Goal: Complete application form: Complete application form

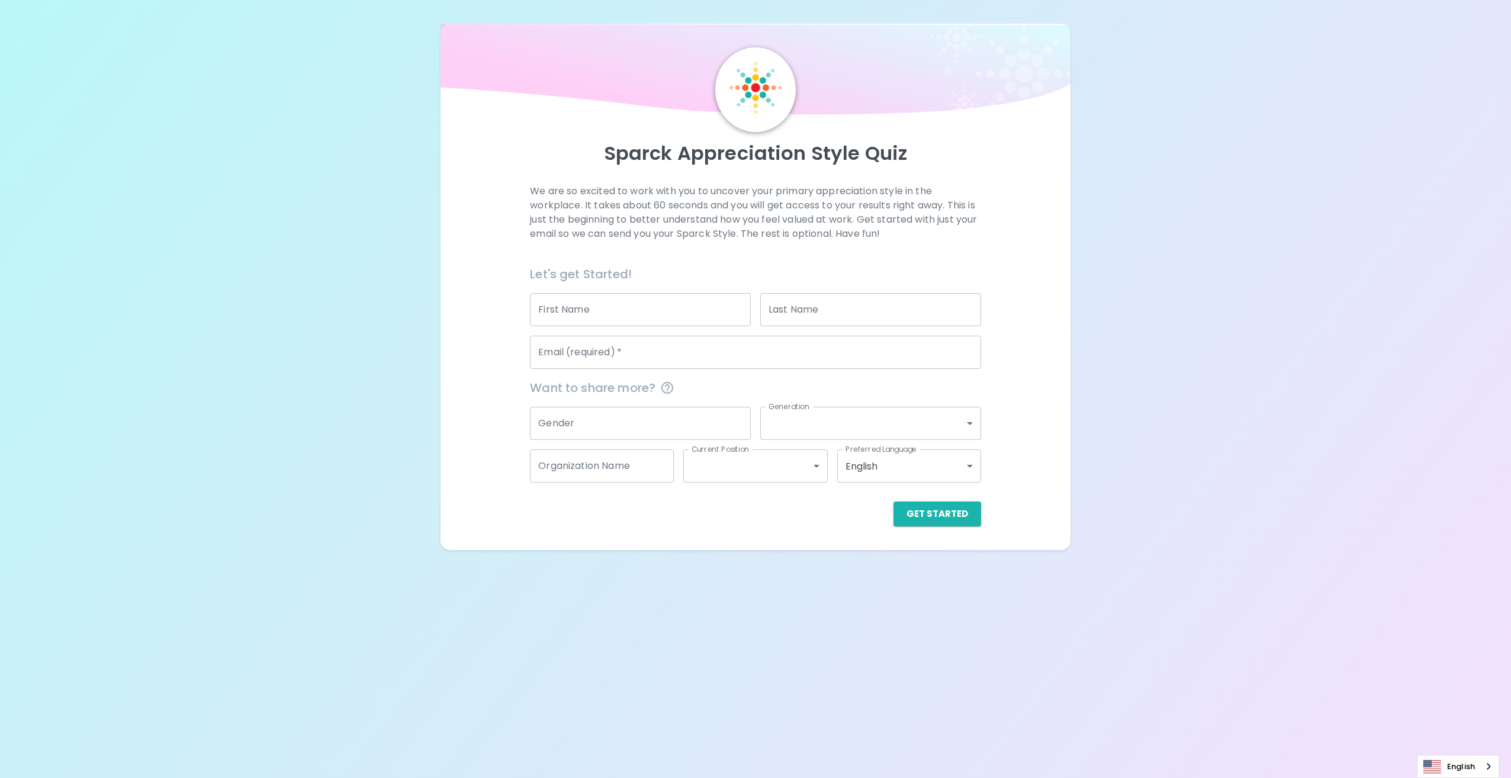
click at [678, 308] on input "First Name" at bounding box center [640, 309] width 221 height 33
type input "[PERSON_NAME]"
type input "[EMAIL_ADDRESS][DOMAIN_NAME]"
type input "Regional Animal Services of [GEOGRAPHIC_DATA]"
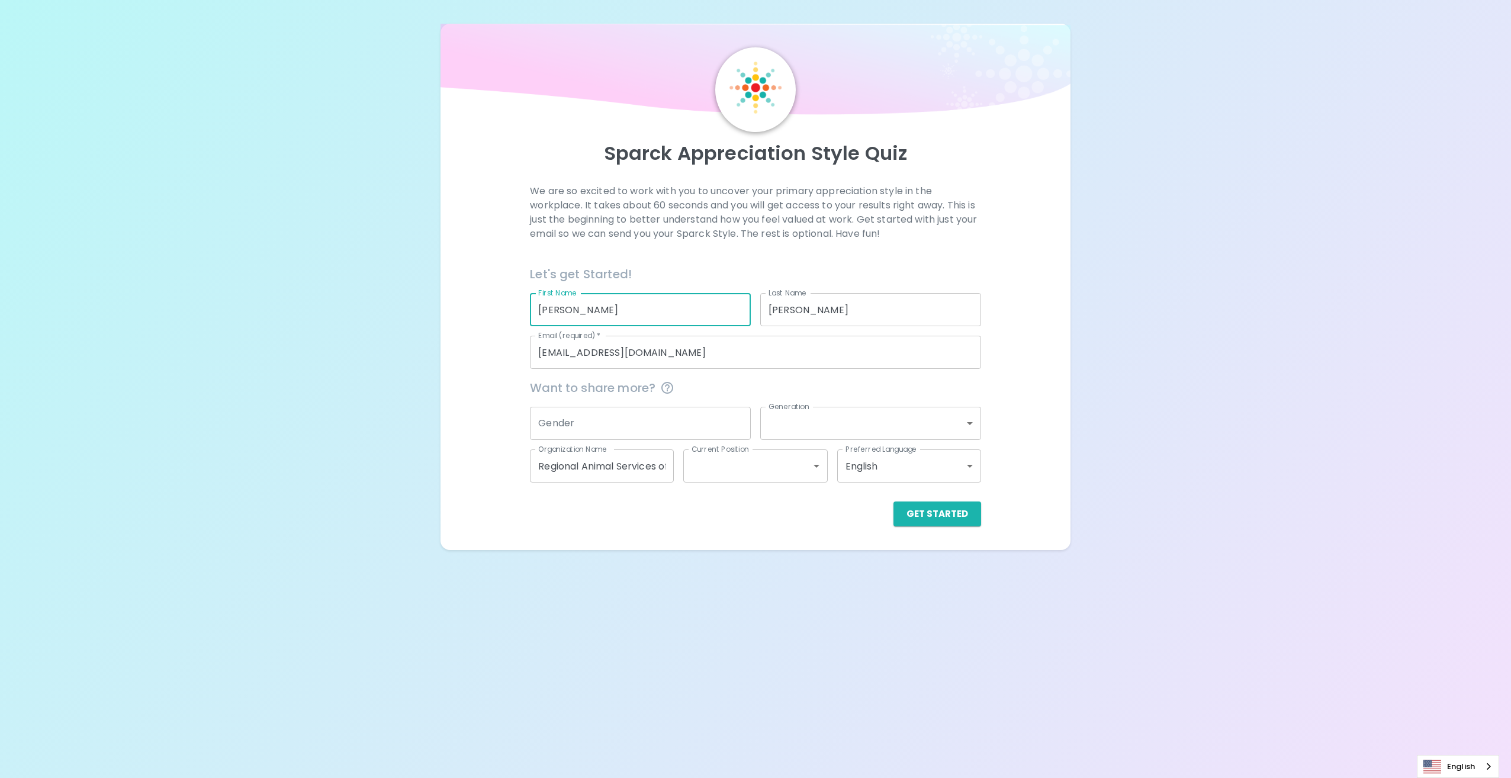
click at [696, 353] on input "[EMAIL_ADDRESS][DOMAIN_NAME]" at bounding box center [755, 352] width 450 height 33
type input "[EMAIL_ADDRESS][DOMAIN_NAME]"
click at [941, 516] on button "Get Started" at bounding box center [937, 513] width 88 height 25
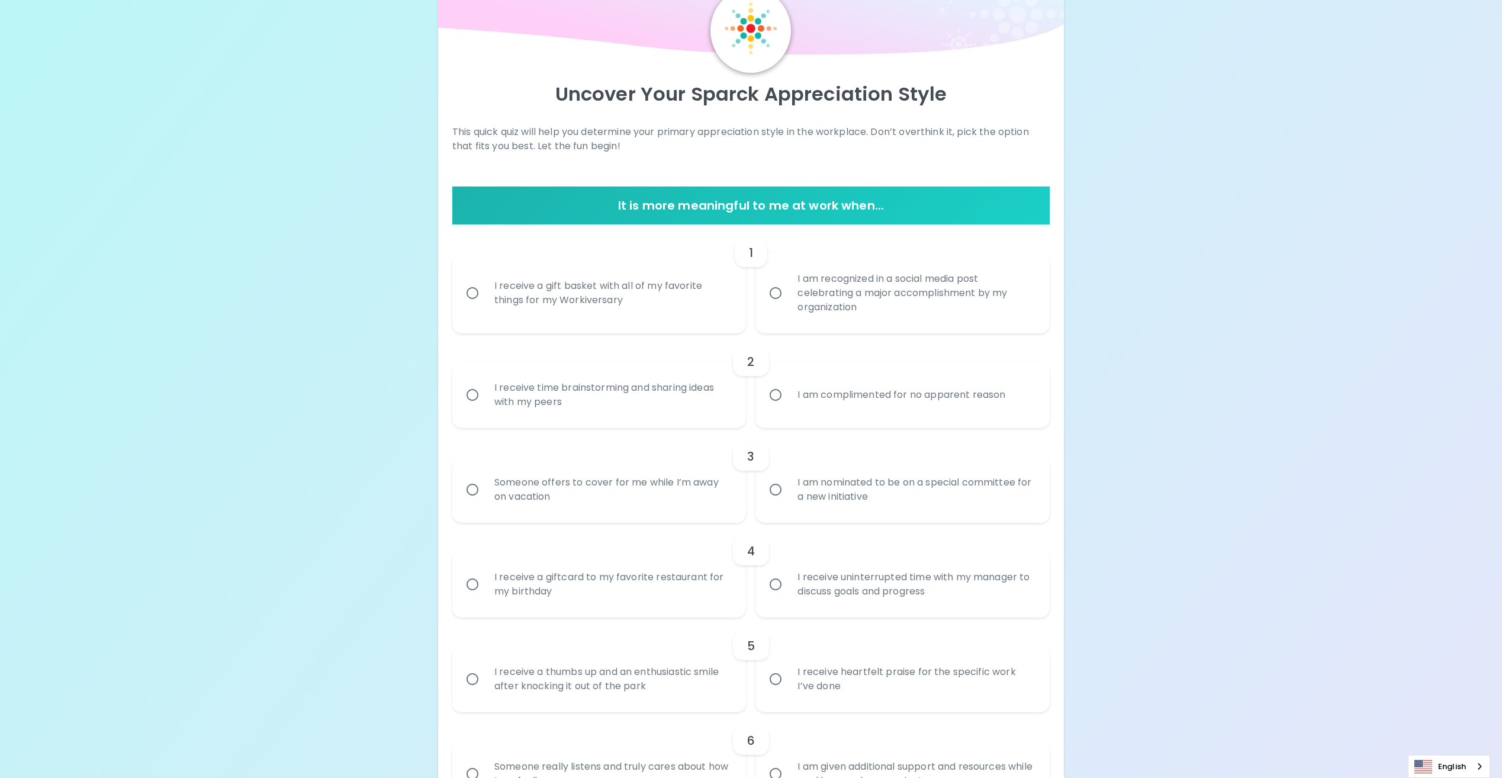
click at [933, 489] on div "I am nominated to be on a special committee for a new initiative" at bounding box center [915, 489] width 255 height 57
click at [788, 489] on input "I am nominated to be on a special committee for a new initiative" at bounding box center [775, 489] width 25 height 25
radio input "true"
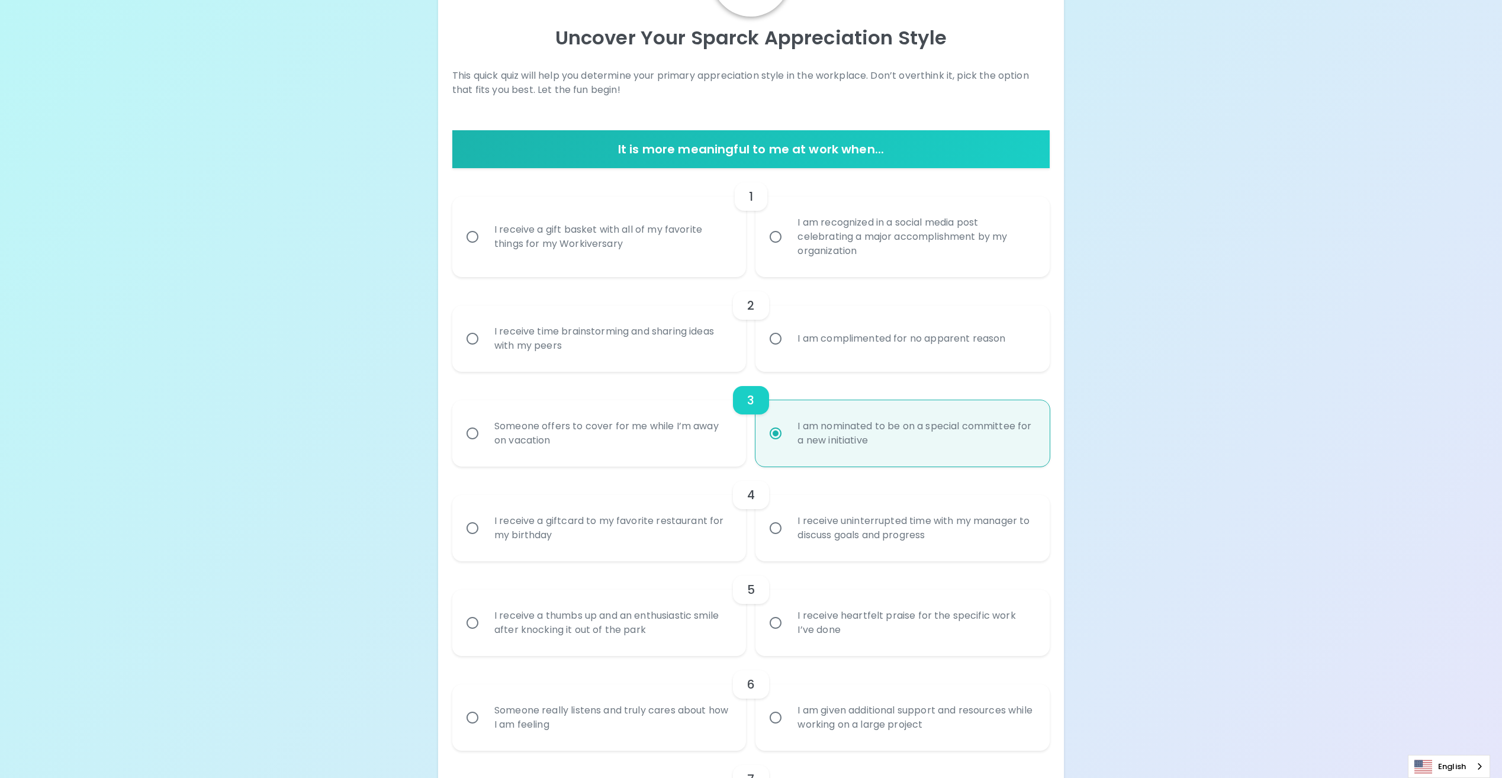
scroll to position [154, 0]
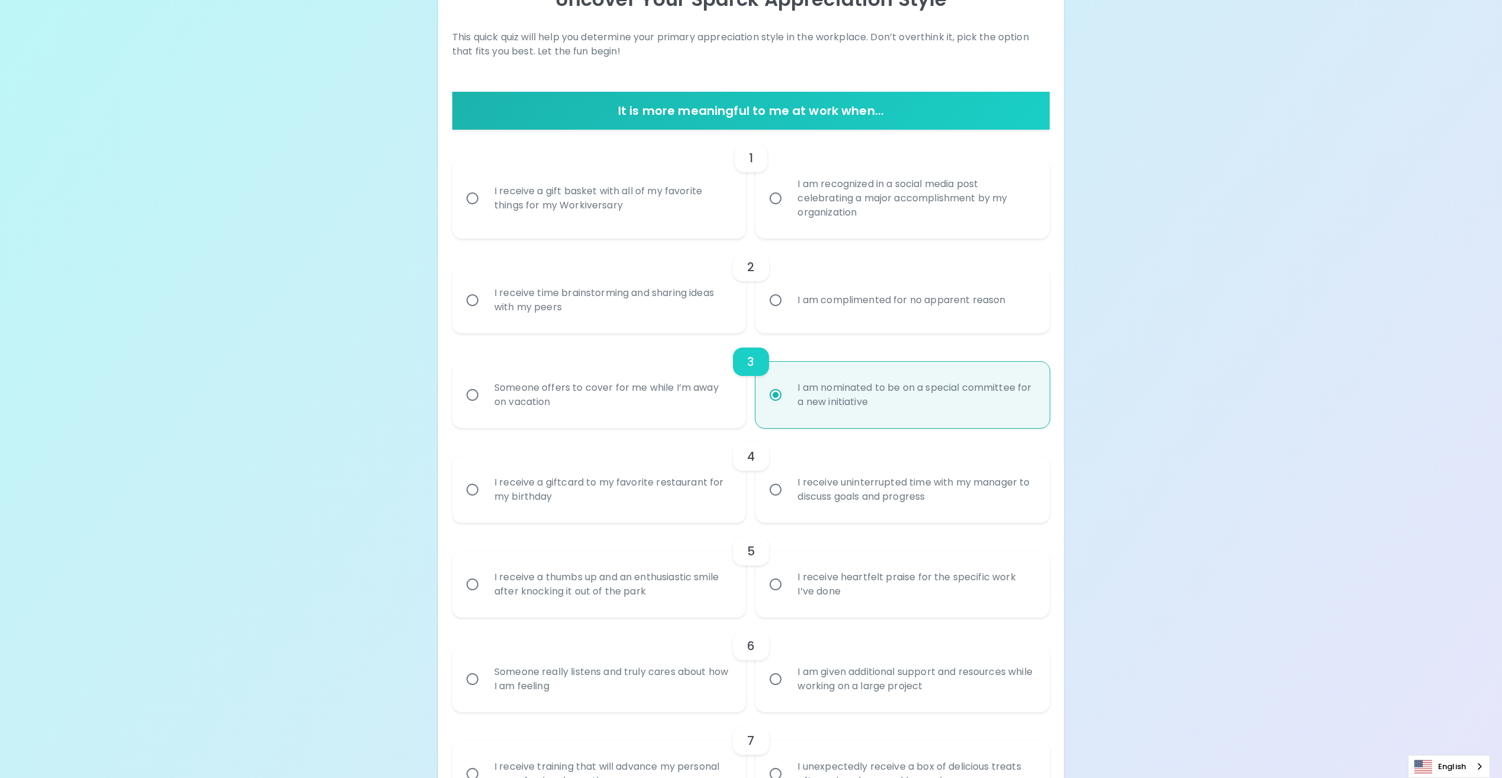
click at [964, 502] on div "I receive uninterrupted time with my manager to discuss goals and progress" at bounding box center [915, 489] width 255 height 57
click at [788, 502] on input "I receive uninterrupted time with my manager to discuss goals and progress" at bounding box center [775, 489] width 25 height 25
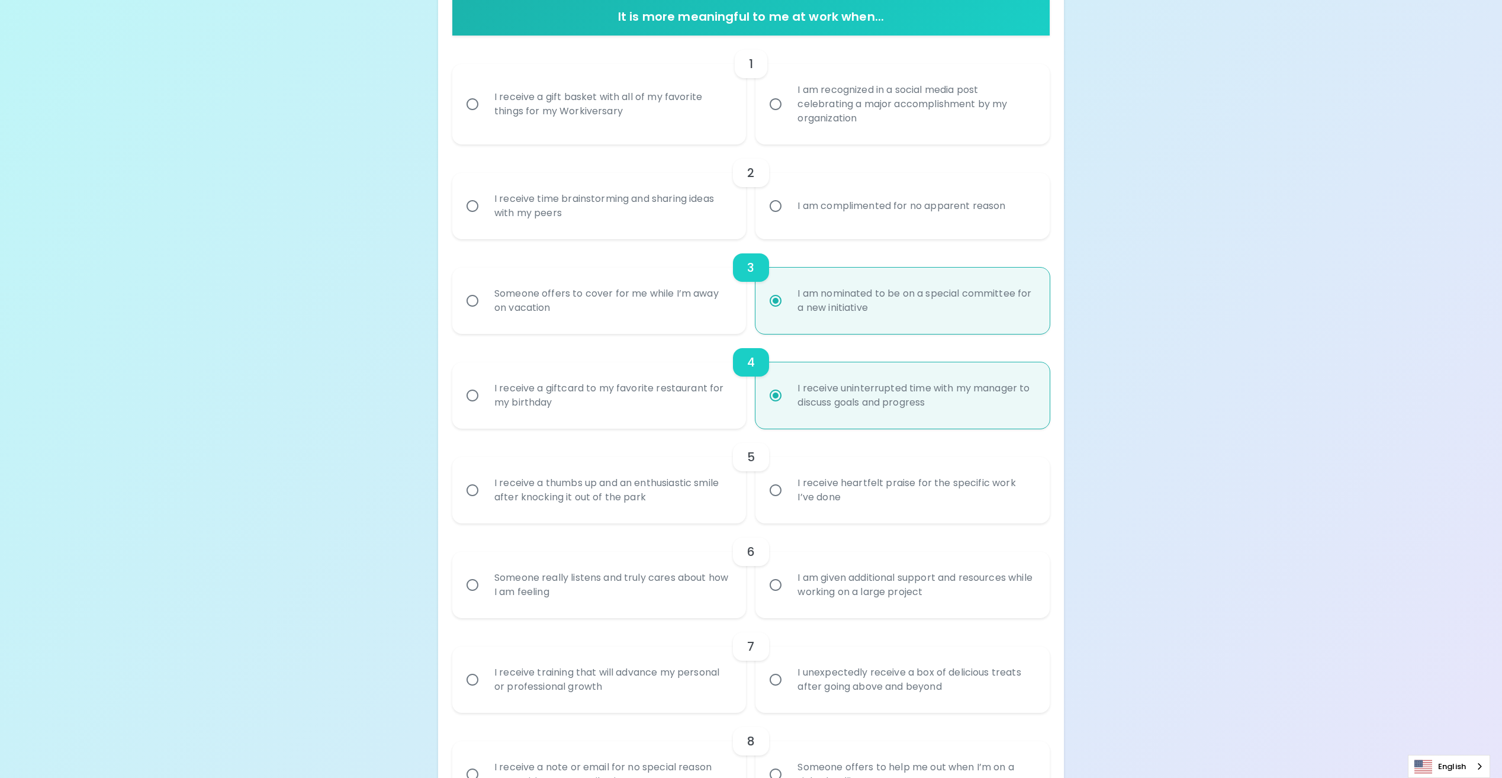
scroll to position [249, 0]
radio input "true"
click at [937, 495] on div "I receive heartfelt praise for the specific work I’ve done" at bounding box center [915, 489] width 255 height 57
click at [788, 495] on input "I receive heartfelt praise for the specific work I’ve done" at bounding box center [775, 489] width 25 height 25
radio input "false"
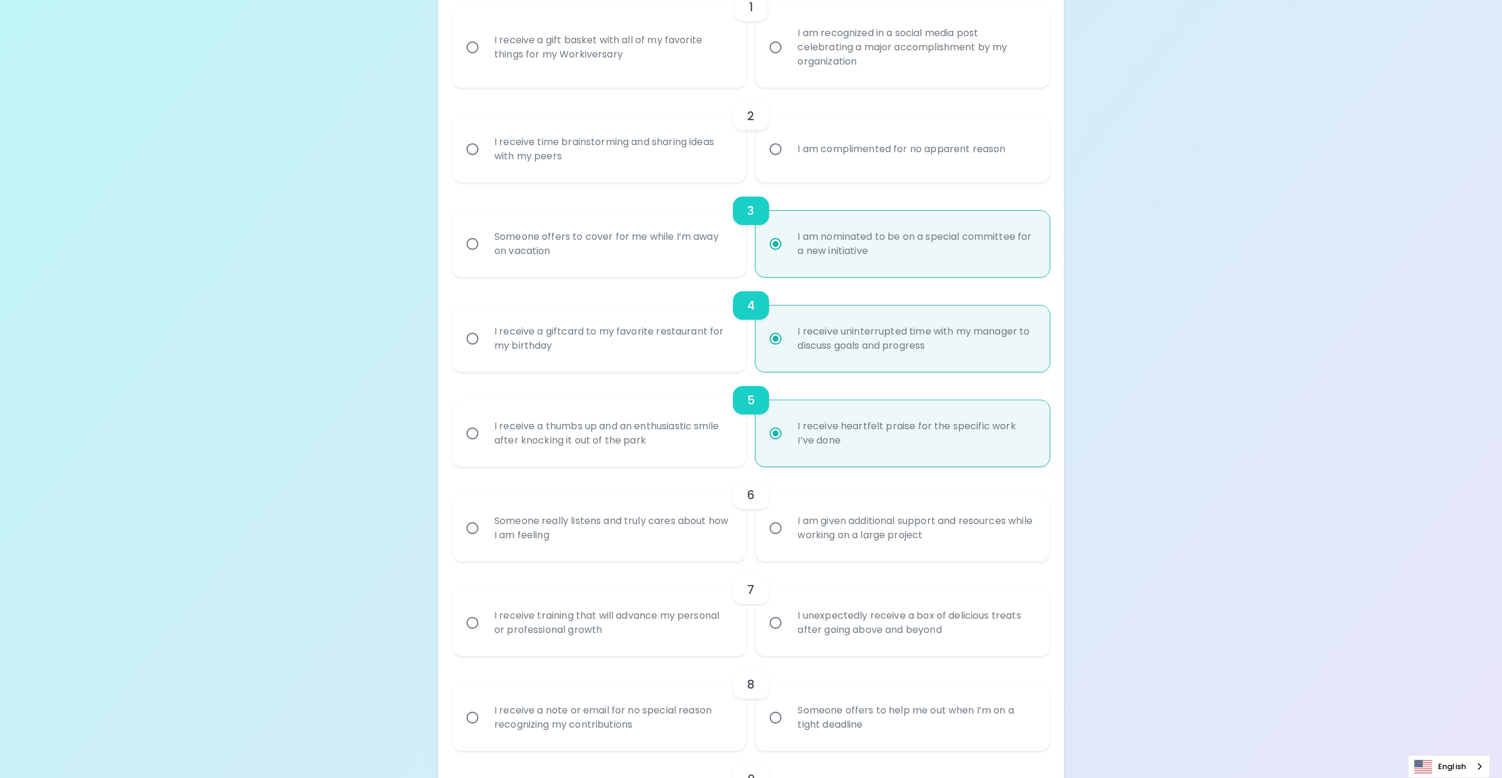
scroll to position [343, 0]
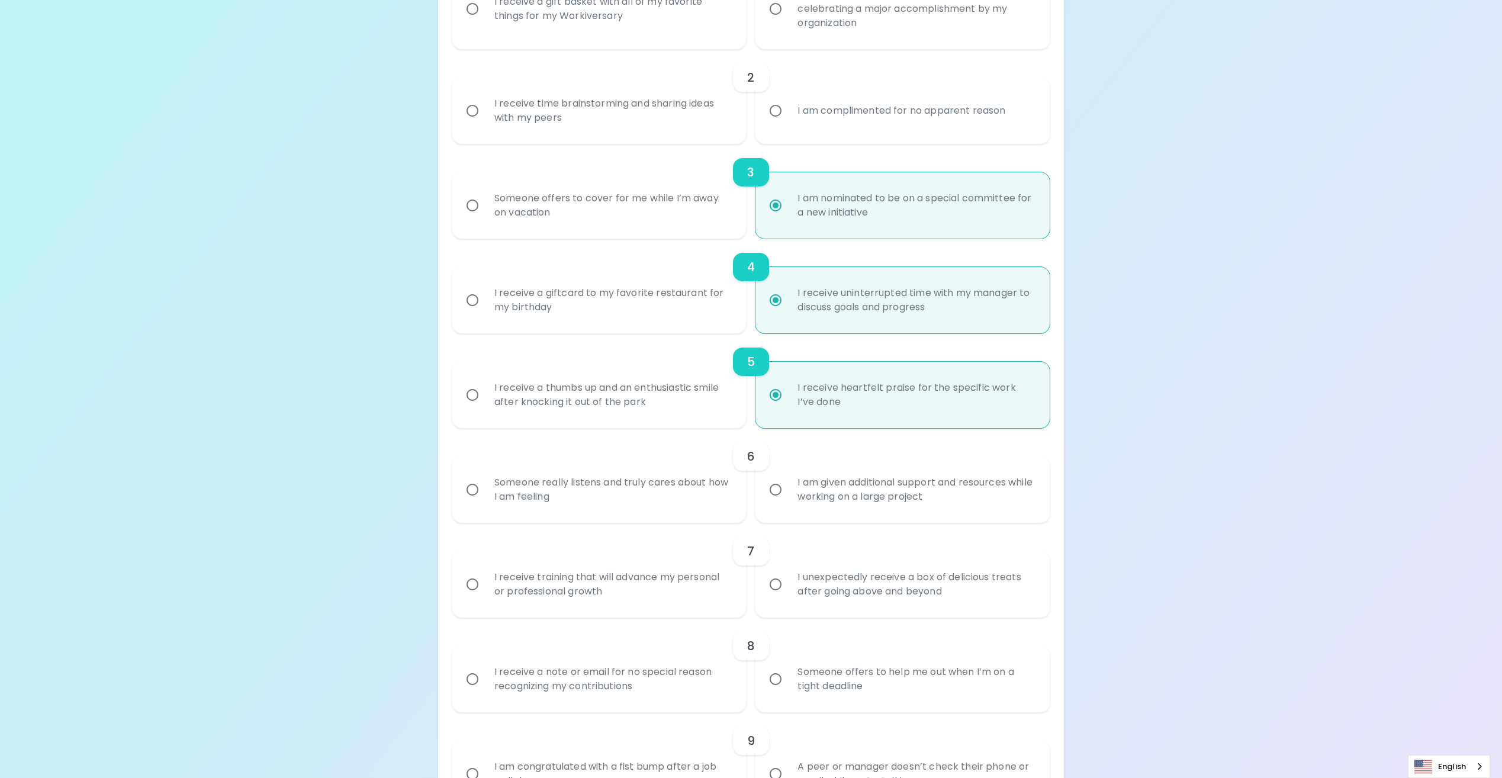
radio input "true"
click at [672, 497] on div "Someone really listens and truly cares about how I am feeling" at bounding box center [612, 489] width 255 height 57
click at [485, 497] on input "Someone really listens and truly cares about how I am feeling" at bounding box center [472, 489] width 25 height 25
radio input "false"
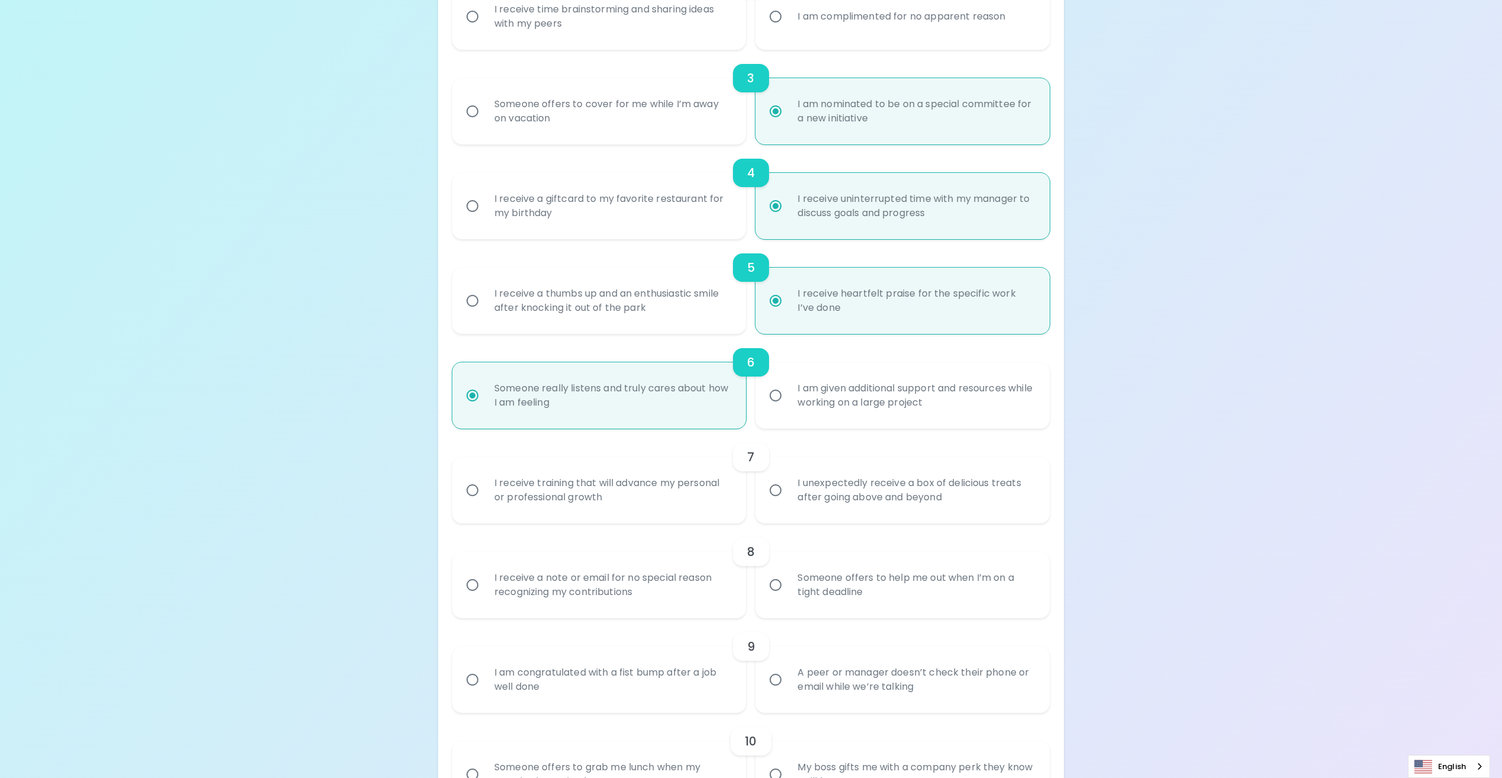
scroll to position [438, 0]
radio input "true"
click at [962, 496] on div "I unexpectedly receive a box of delicious treats after going above and beyond" at bounding box center [915, 489] width 255 height 57
click at [788, 496] on input "I unexpectedly receive a box of delicious treats after going above and beyond" at bounding box center [775, 489] width 25 height 25
radio input "false"
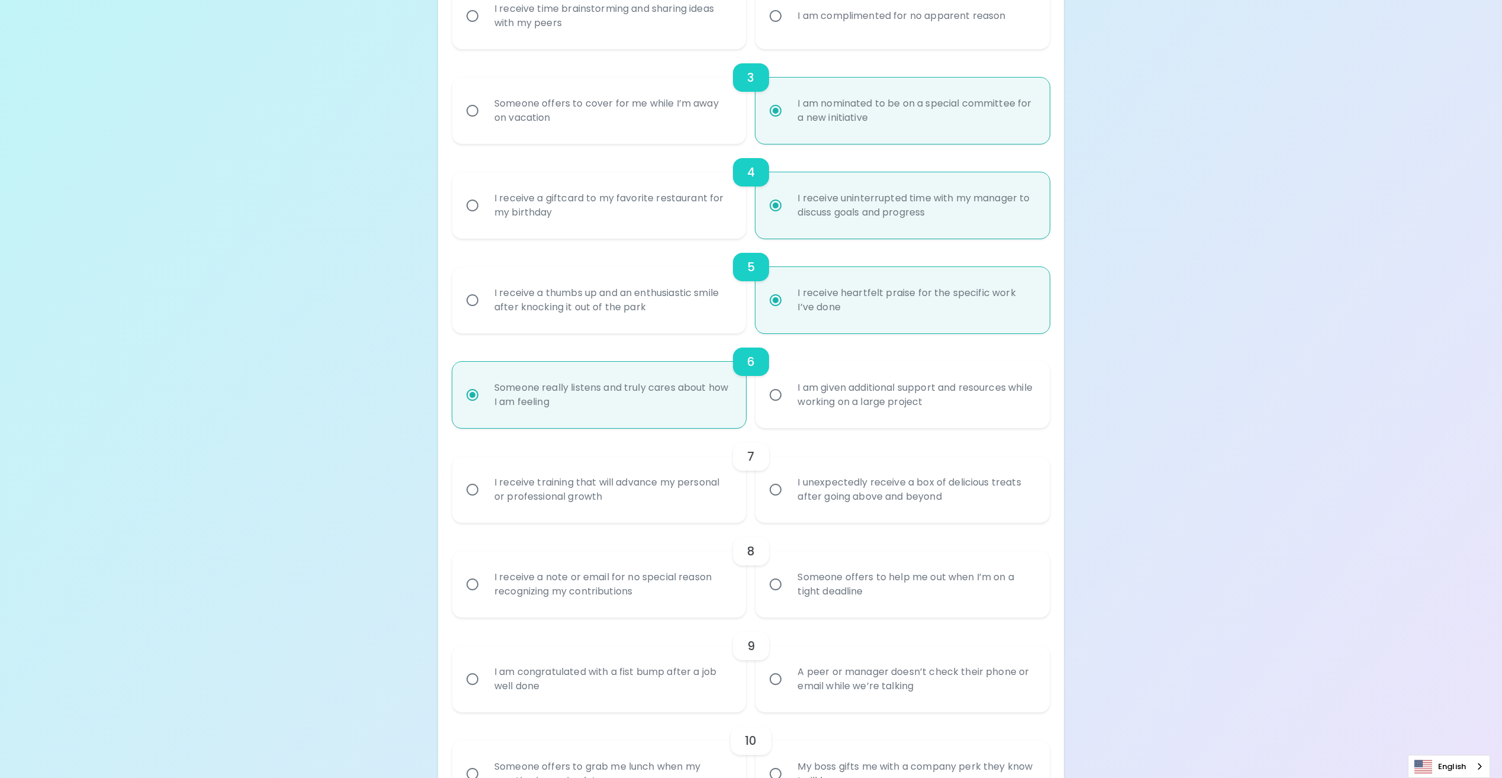
radio input "false"
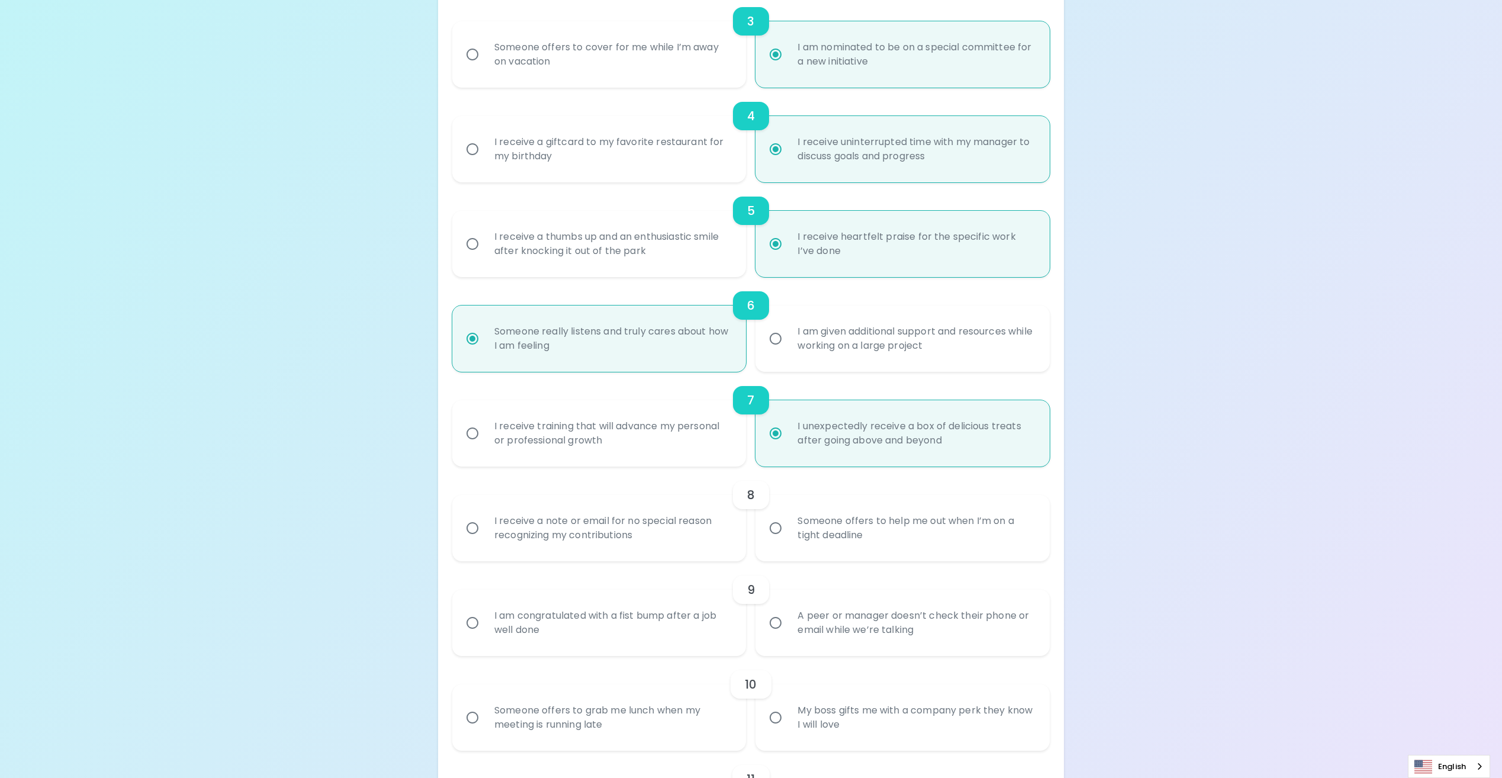
scroll to position [533, 0]
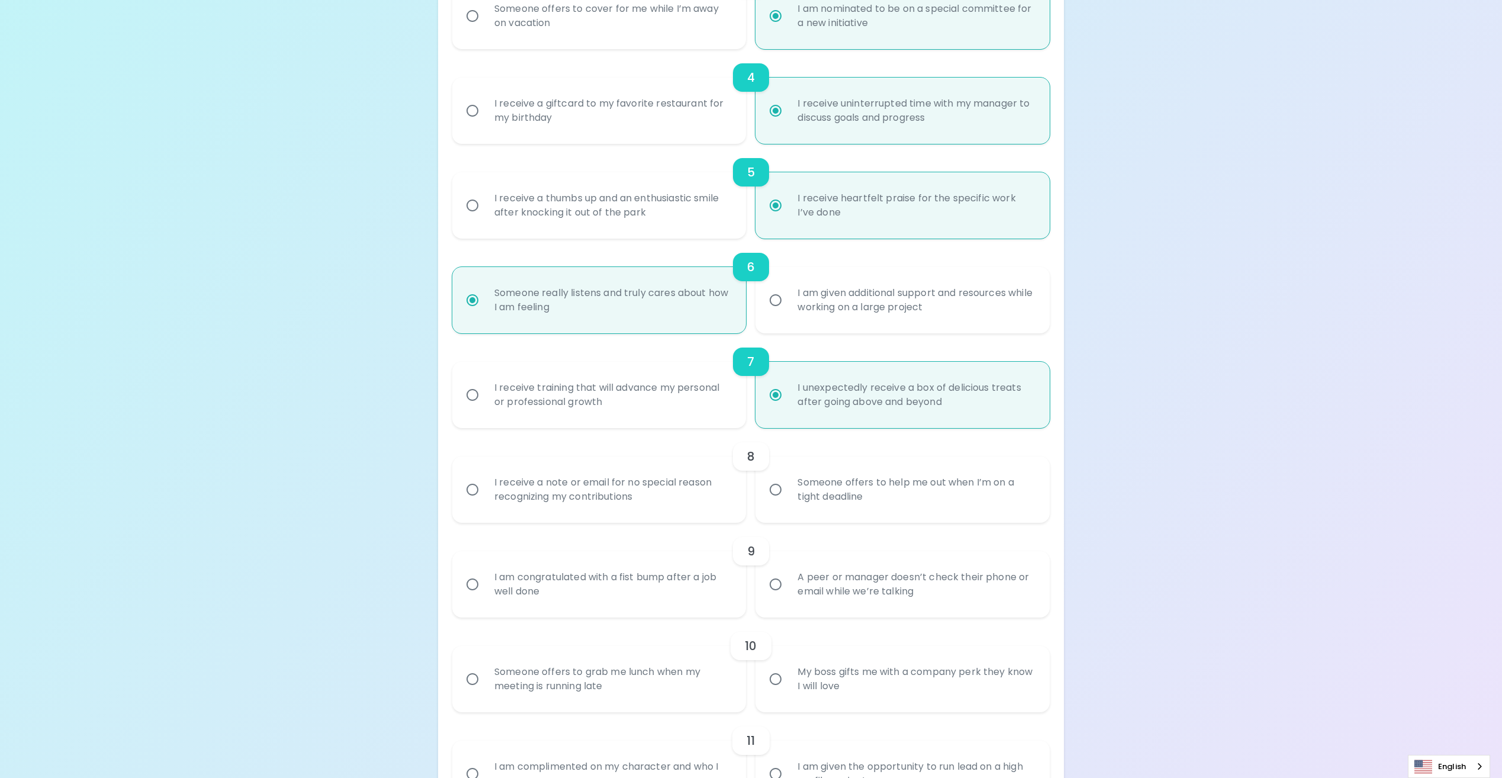
radio input "true"
click at [629, 501] on div "I receive a note or email for no special reason recognizing my contributions" at bounding box center [612, 489] width 255 height 57
click at [485, 501] on input "I receive a note or email for no special reason recognizing my contributions" at bounding box center [472, 489] width 25 height 25
radio input "false"
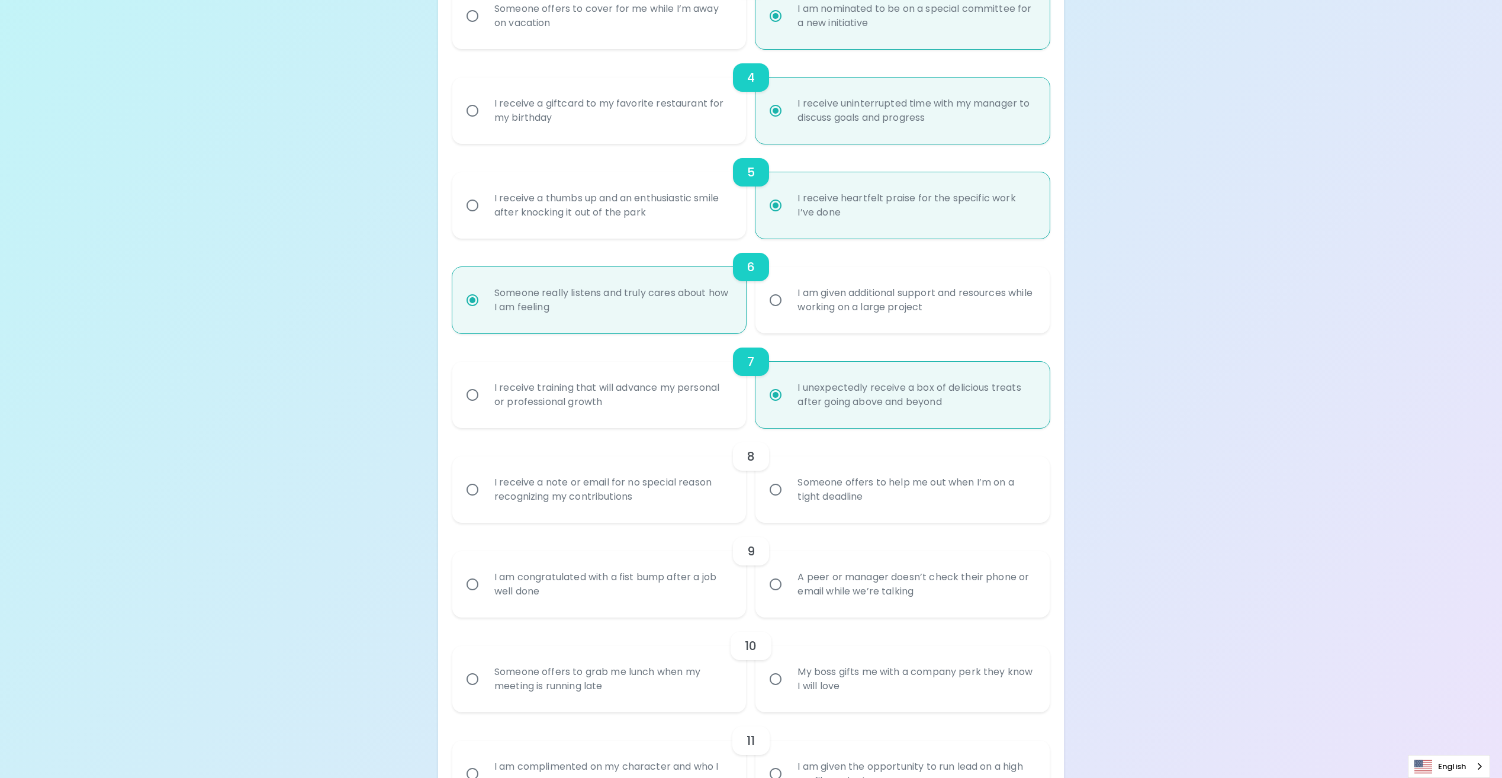
radio input "false"
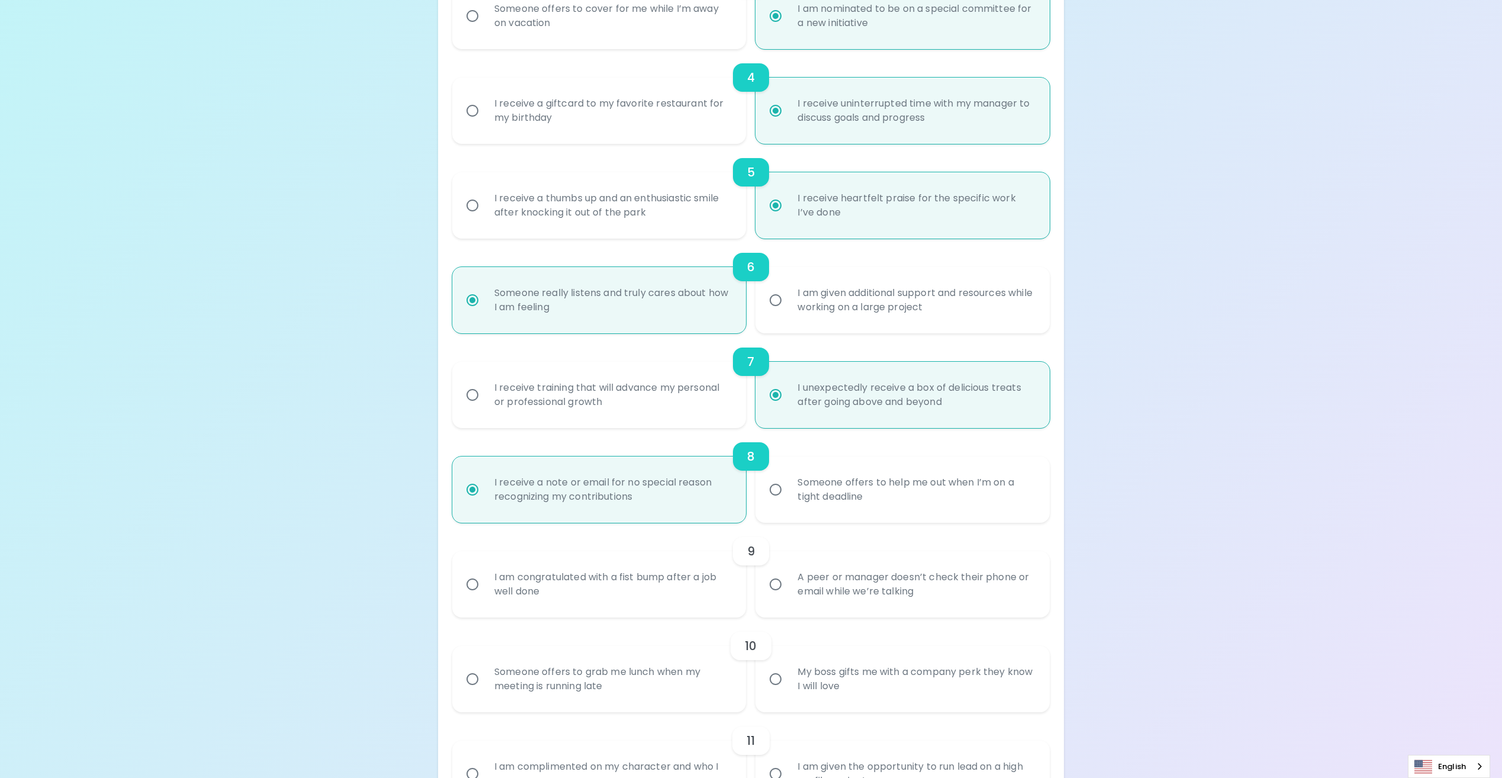
scroll to position [627, 0]
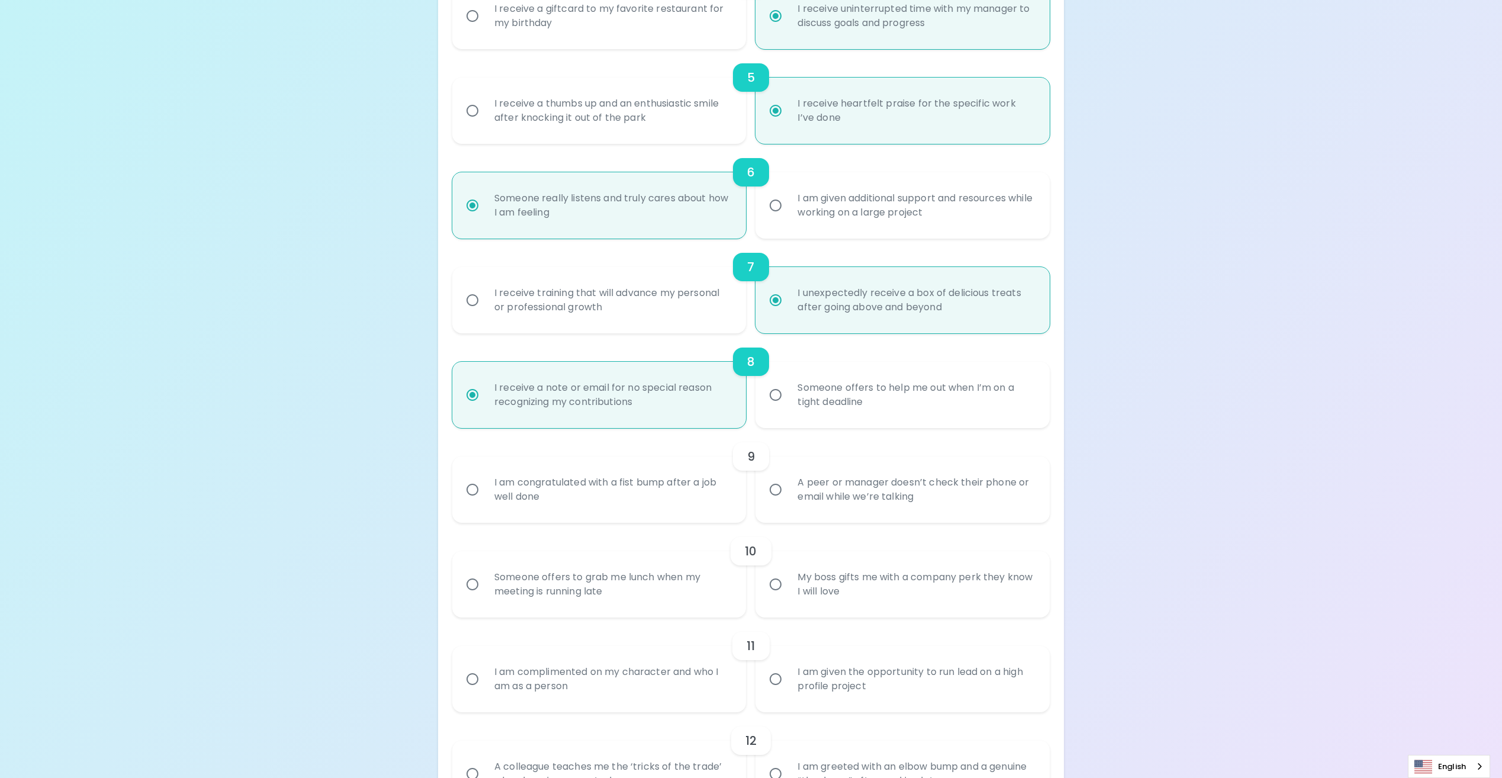
radio input "true"
click at [629, 501] on div "I am congratulated with a fist bump after a job well done" at bounding box center [612, 489] width 255 height 57
click at [485, 501] on input "I am congratulated with a fist bump after a job well done" at bounding box center [472, 489] width 25 height 25
radio input "false"
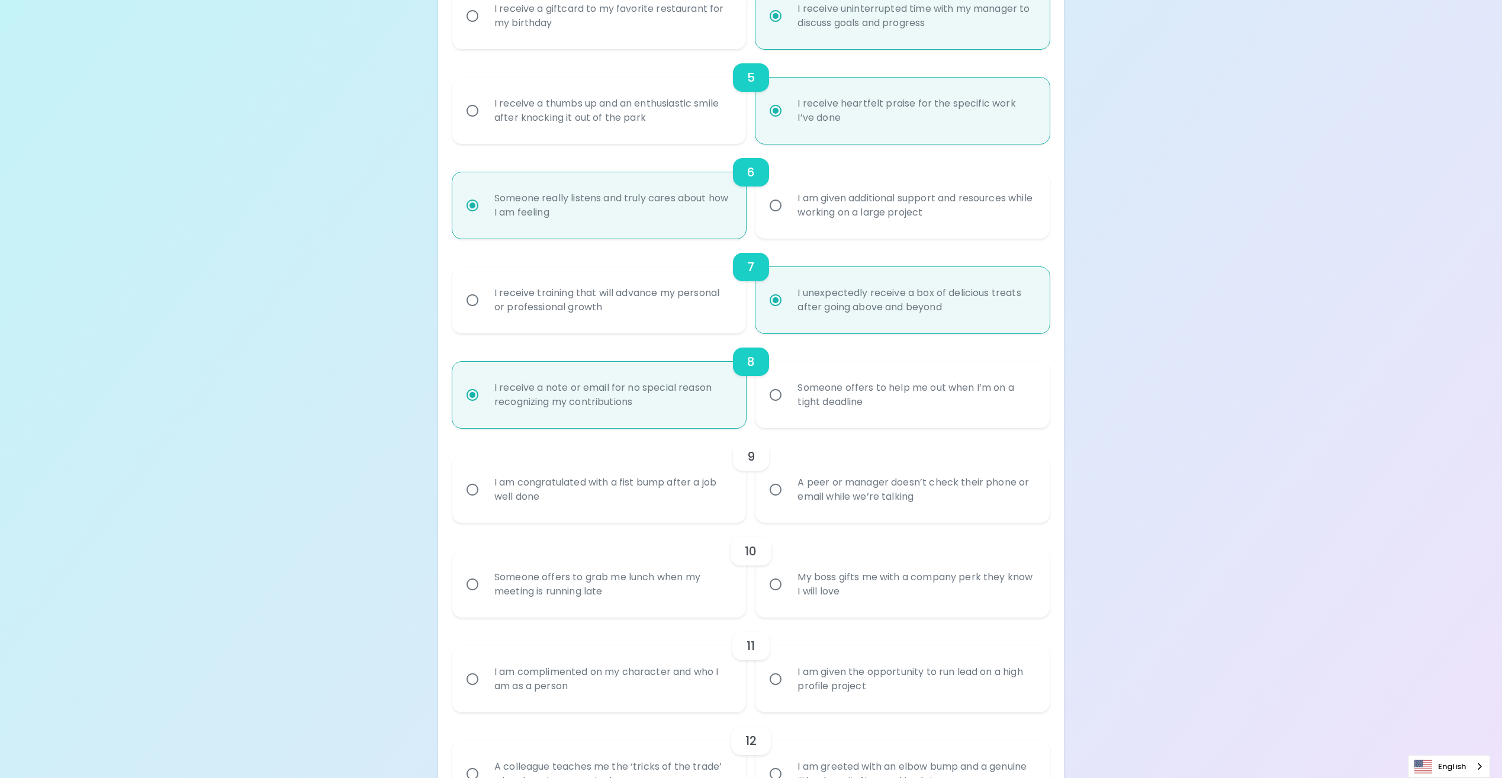
radio input "false"
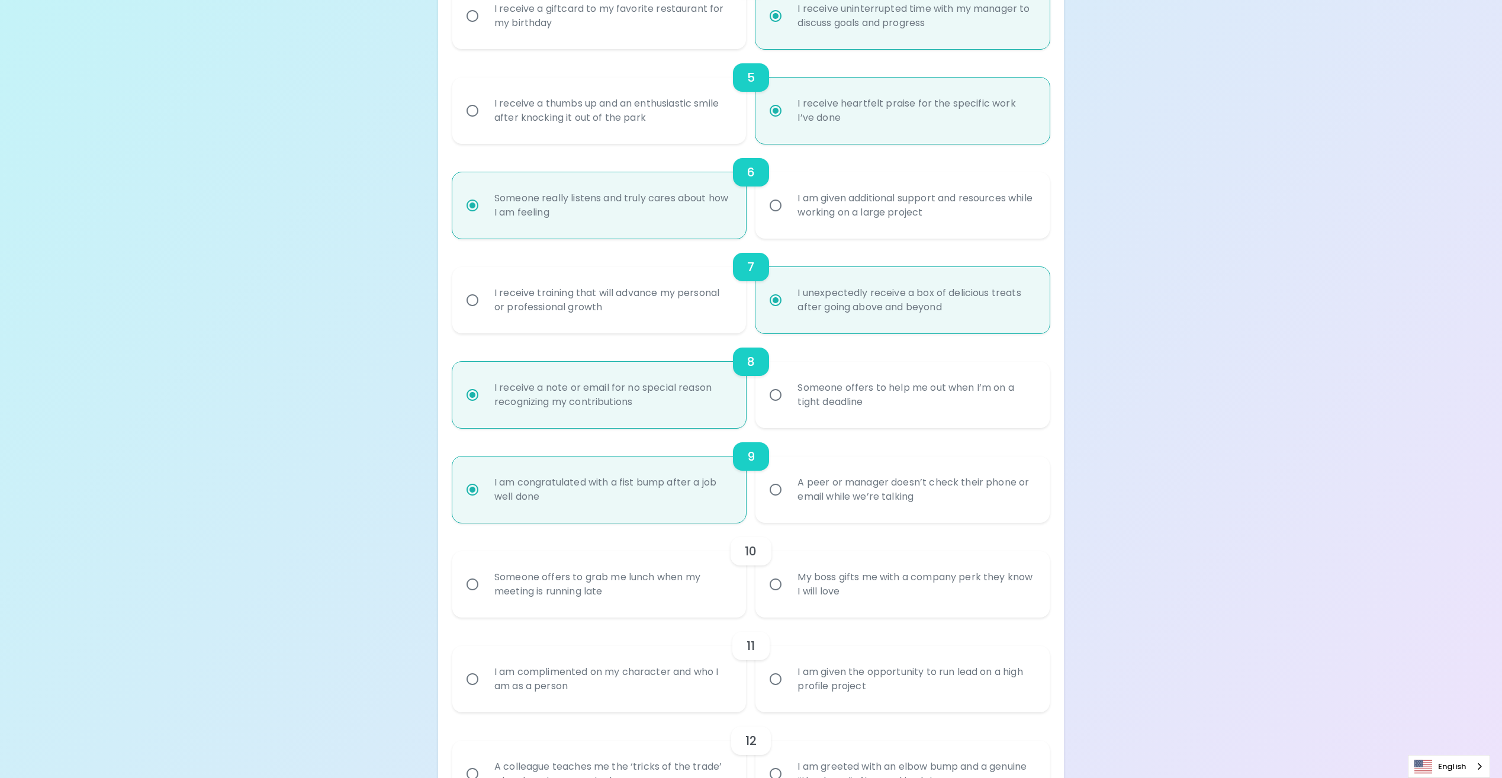
scroll to position [722, 0]
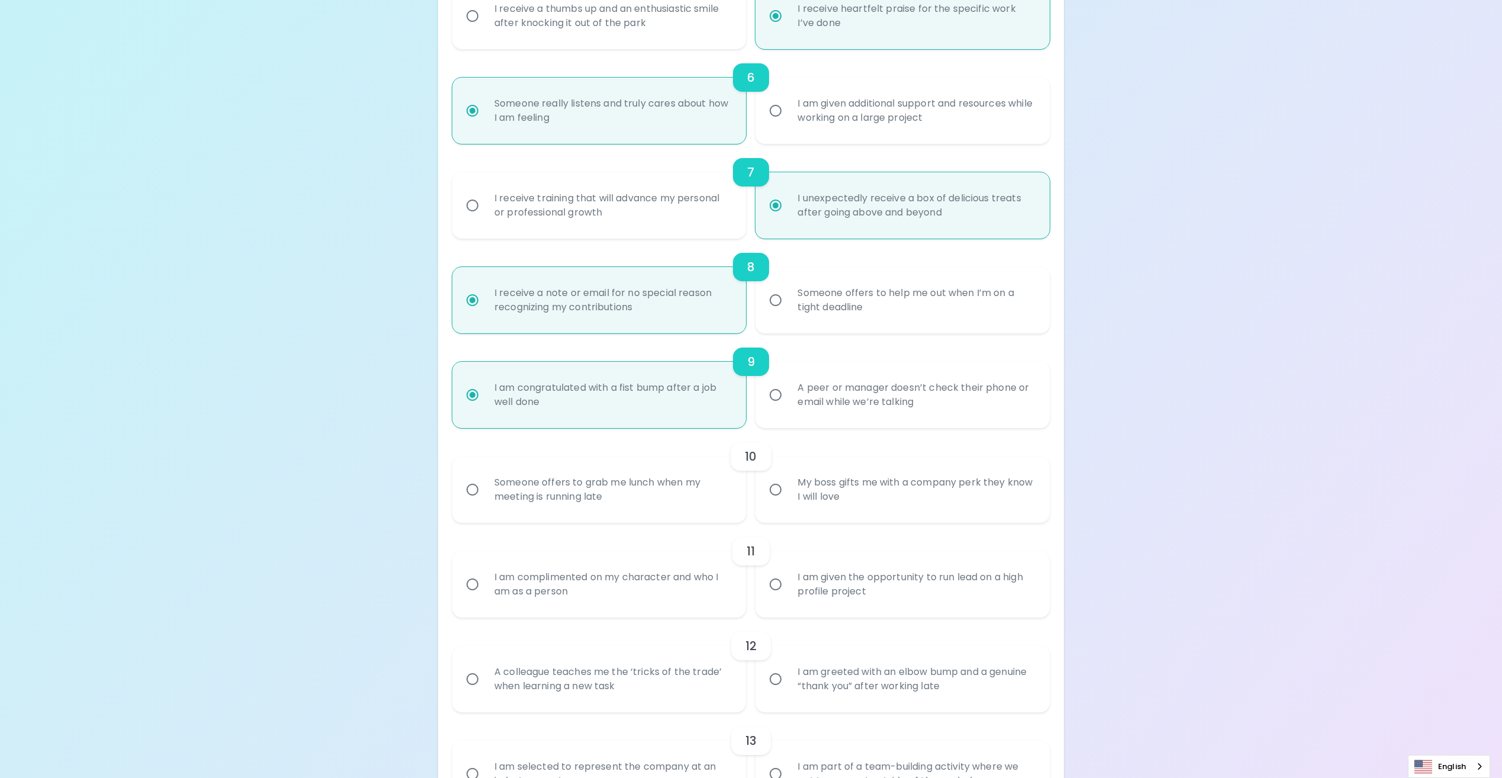
radio input "true"
click at [629, 501] on div "Someone offers to grab me lunch when my meeting is running late" at bounding box center [612, 489] width 255 height 57
click at [485, 501] on input "Someone offers to grab me lunch when my meeting is running late" at bounding box center [472, 489] width 25 height 25
radio input "false"
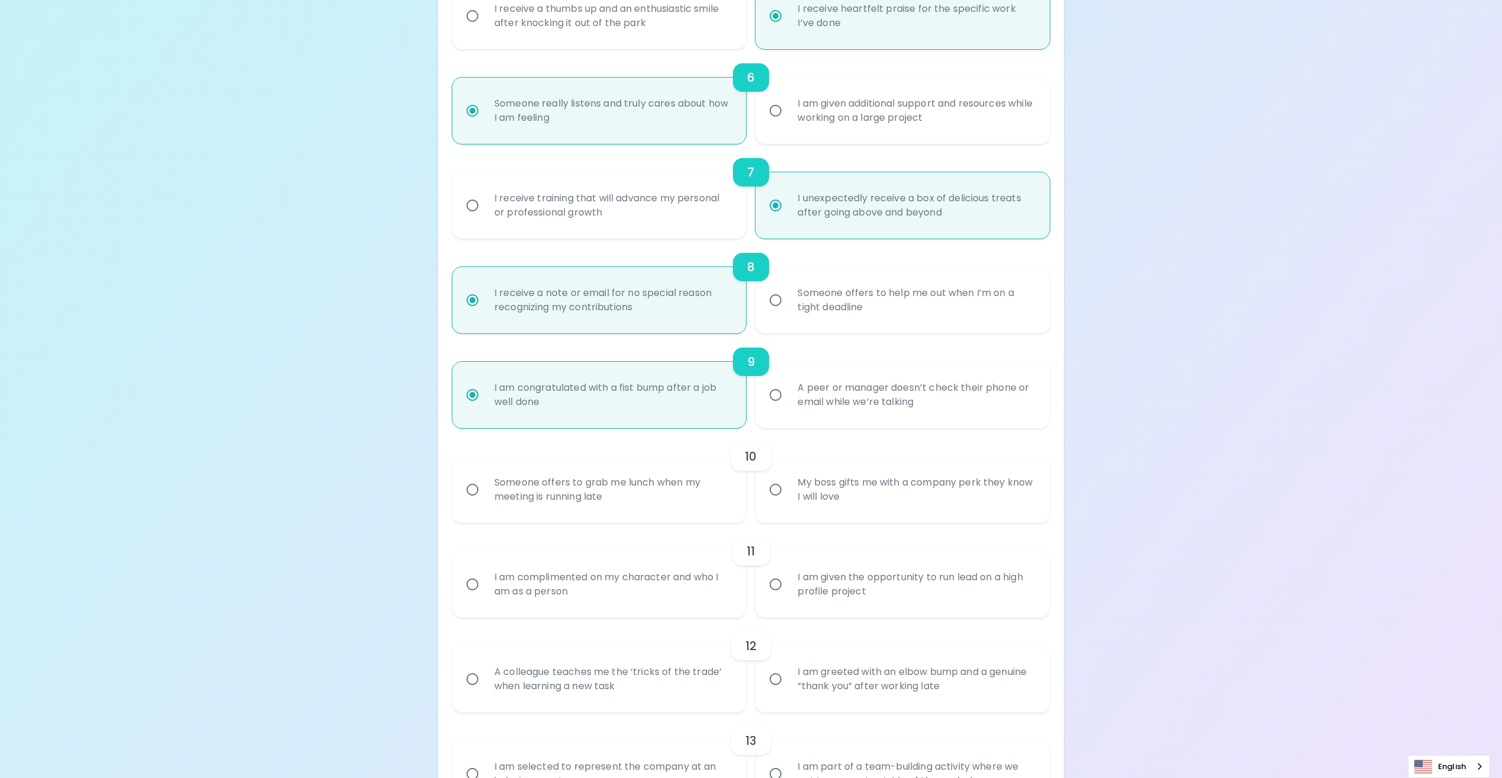
radio input "false"
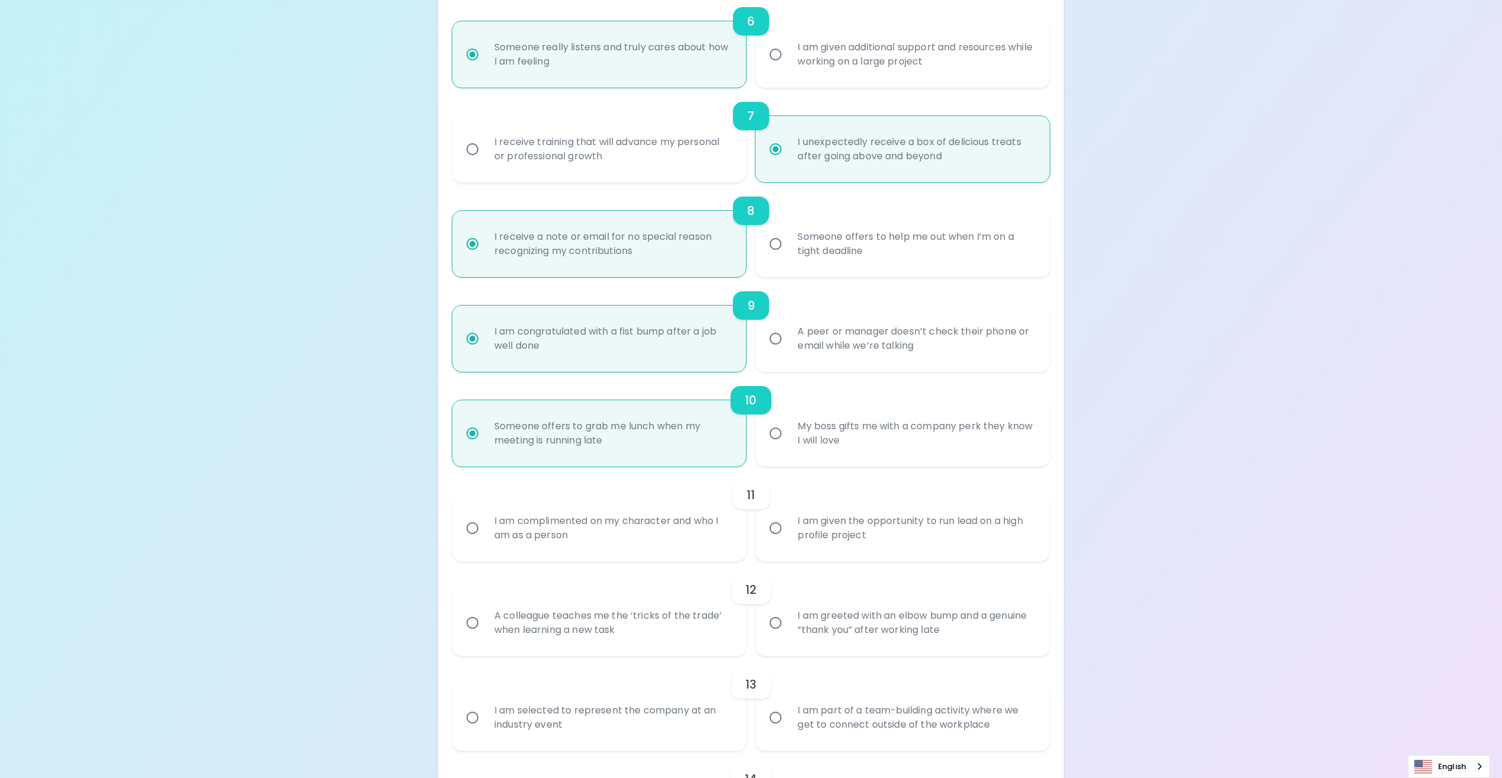
scroll to position [817, 0]
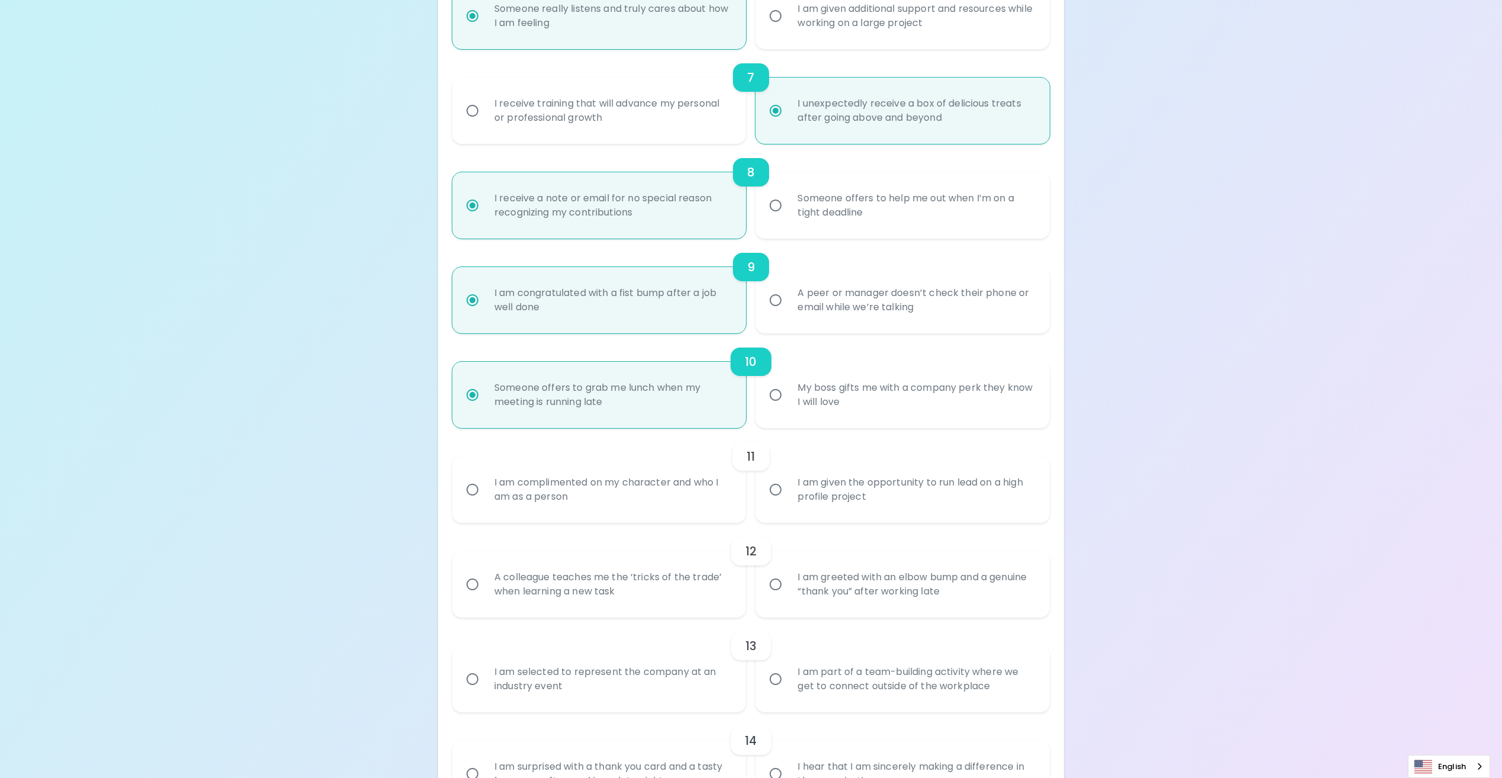
radio input "true"
click at [629, 501] on div "I am complimented on my character and who I am as a person" at bounding box center [612, 489] width 255 height 57
click at [485, 501] on input "I am complimented on my character and who I am as a person" at bounding box center [472, 489] width 25 height 25
radio input "false"
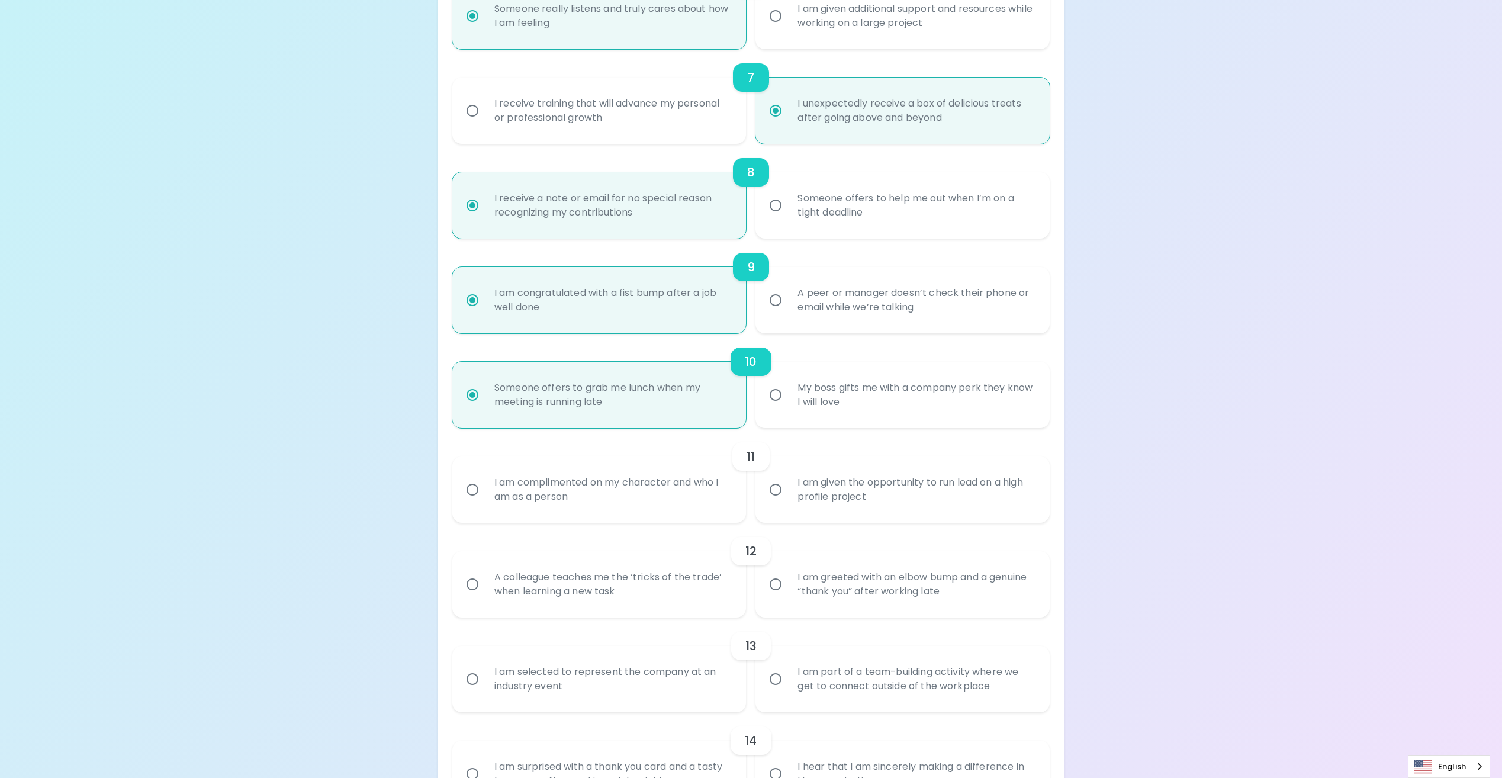
radio input "false"
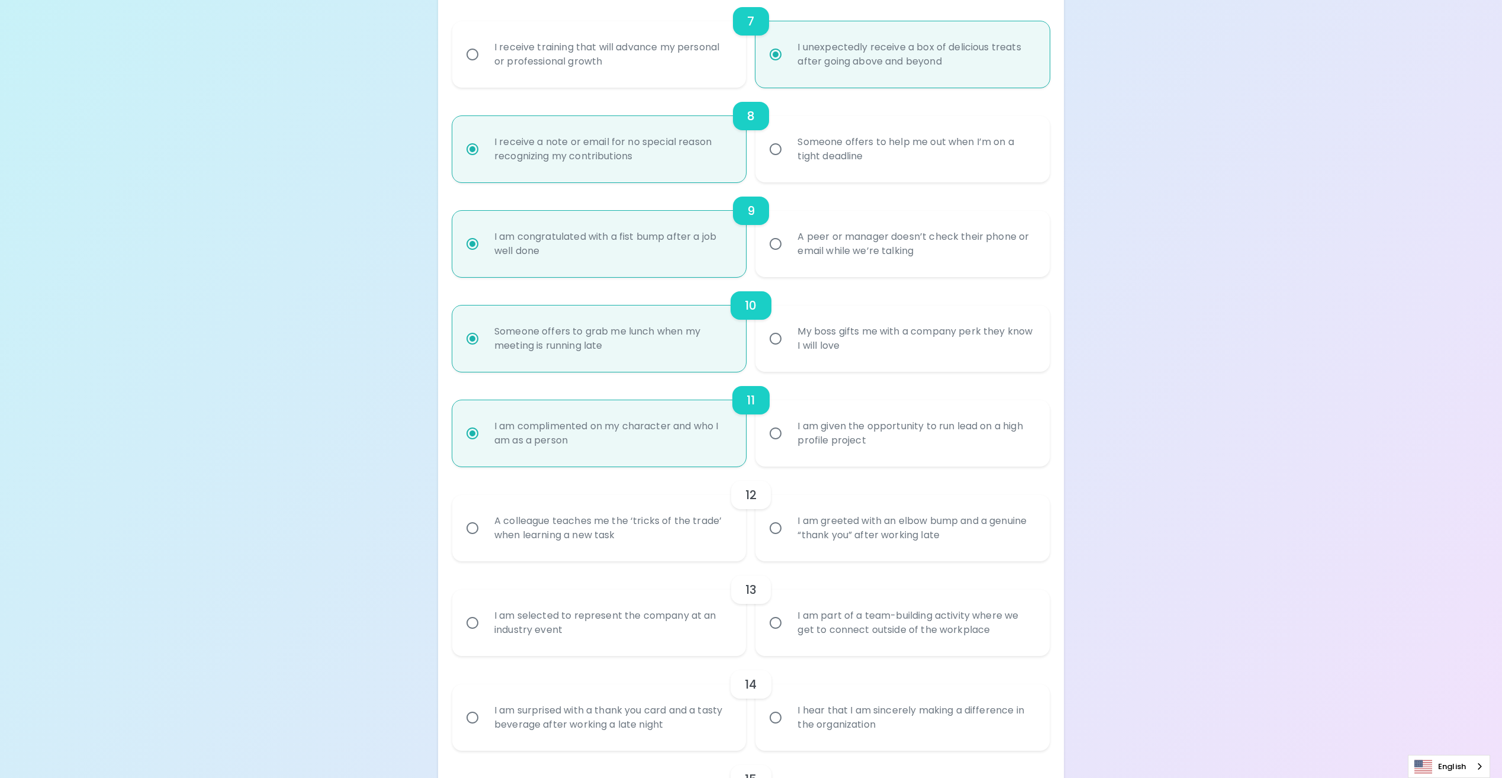
scroll to position [912, 0]
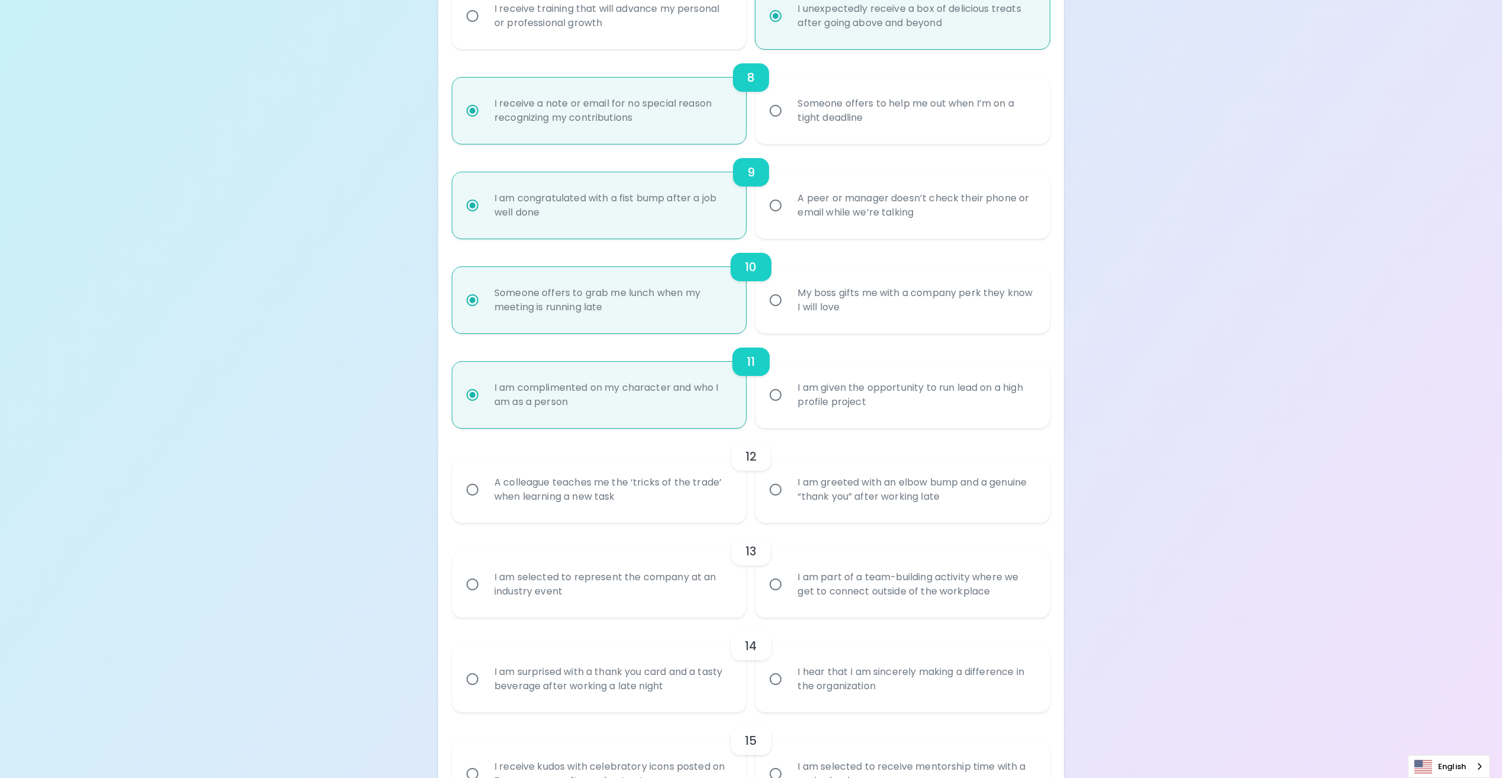
radio input "true"
click at [629, 501] on div "A colleague teaches me the ‘tricks of the trade’ when learning a new task" at bounding box center [612, 489] width 255 height 57
click at [485, 501] on input "A colleague teaches me the ‘tricks of the trade’ when learning a new task" at bounding box center [472, 489] width 25 height 25
radio input "false"
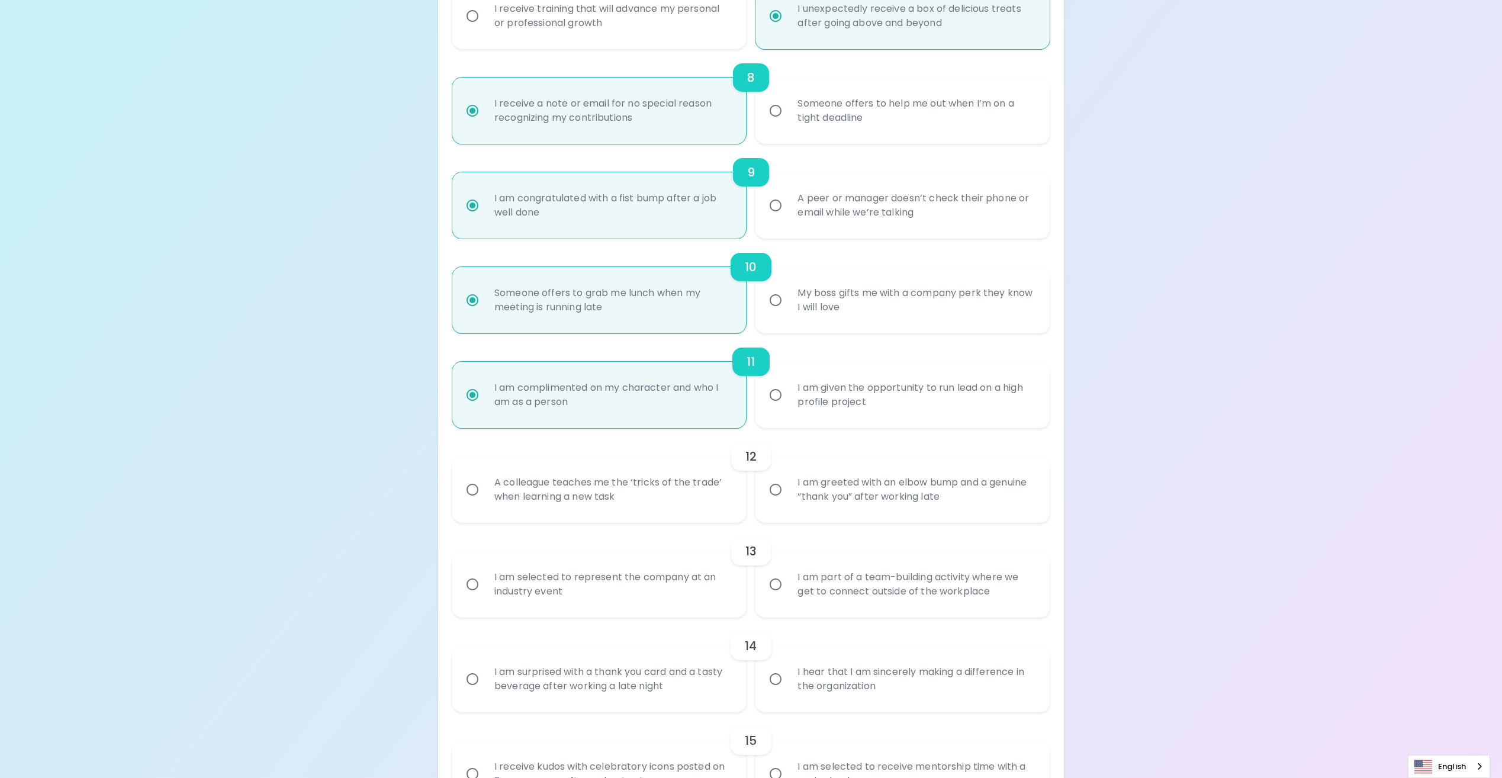
radio input "false"
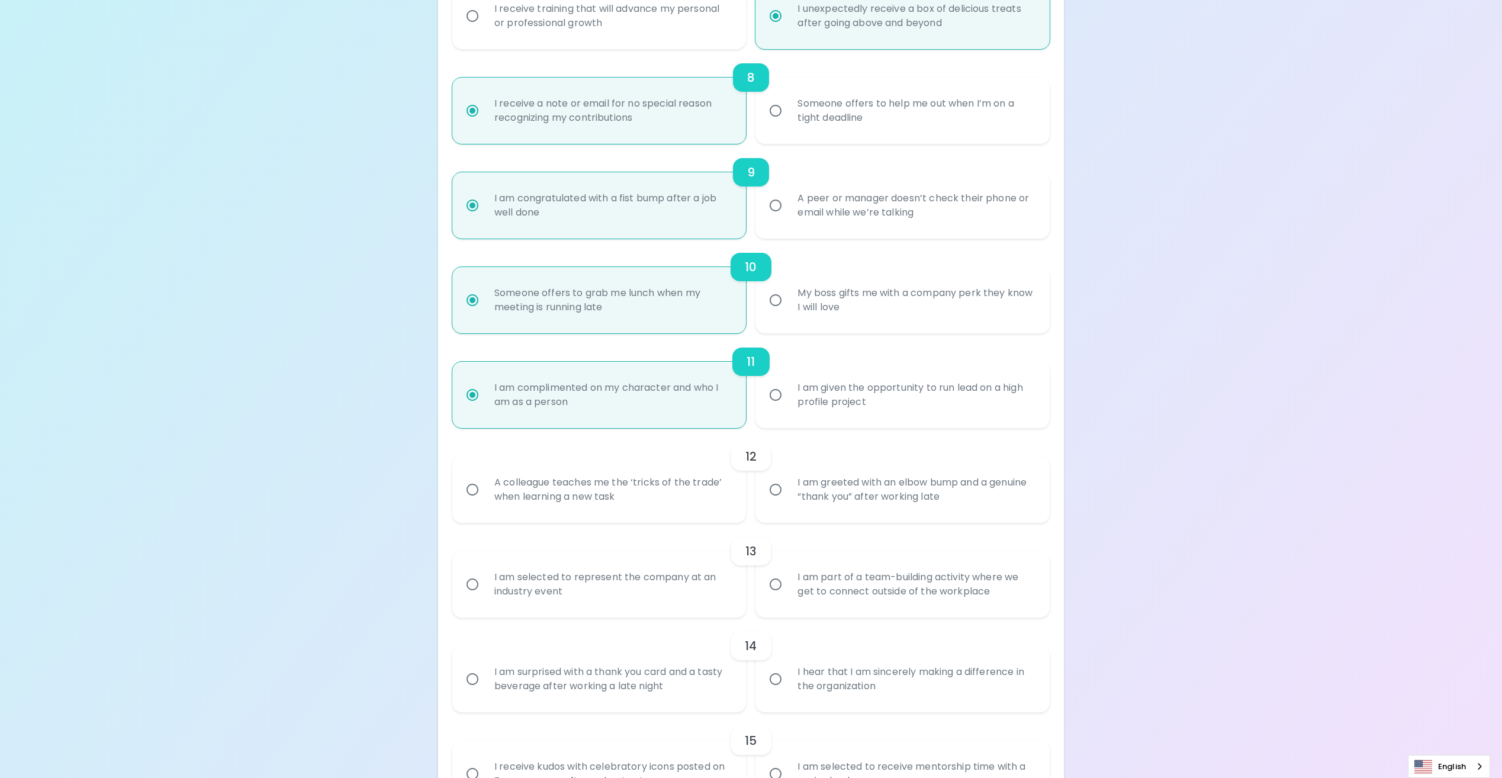
radio input "false"
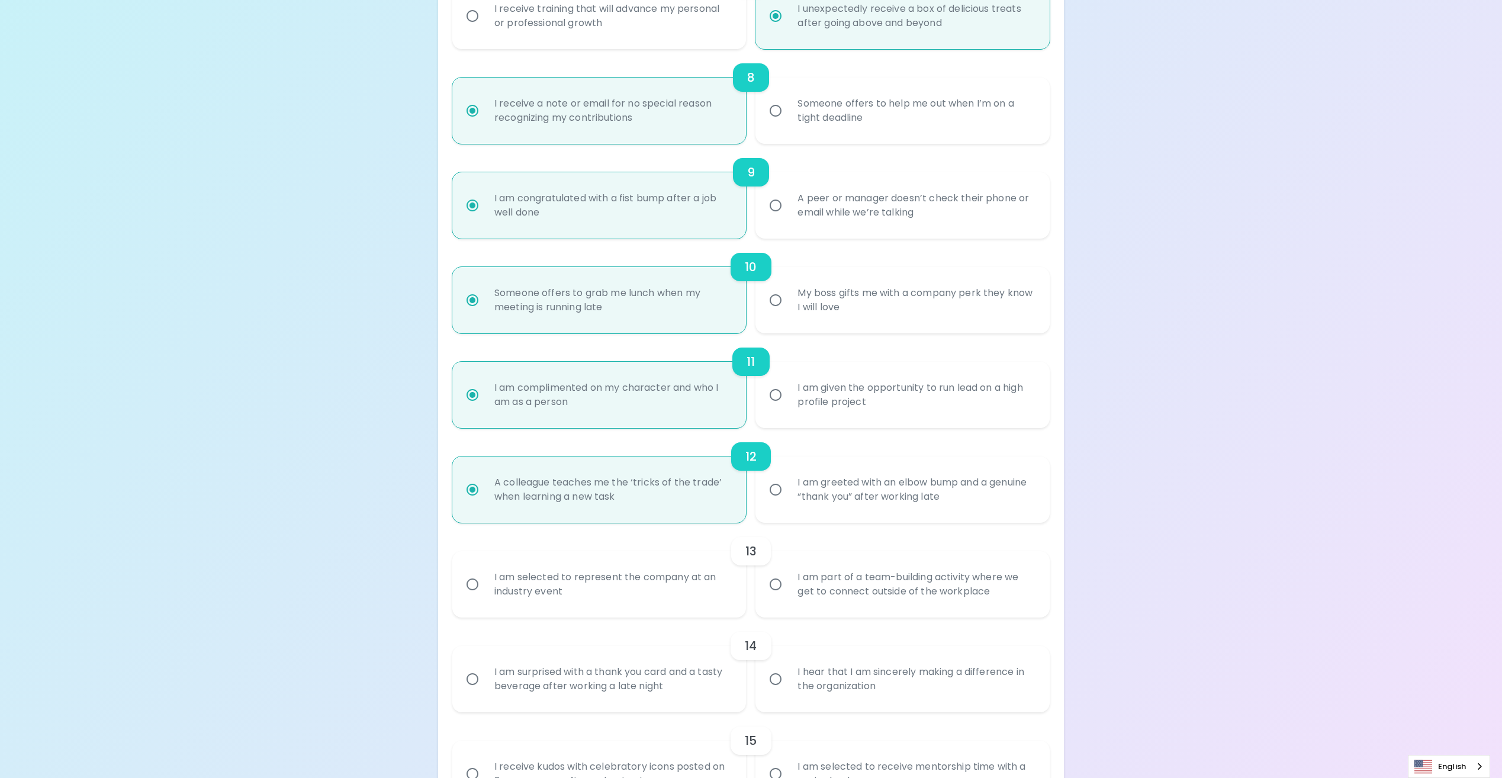
scroll to position [999, 0]
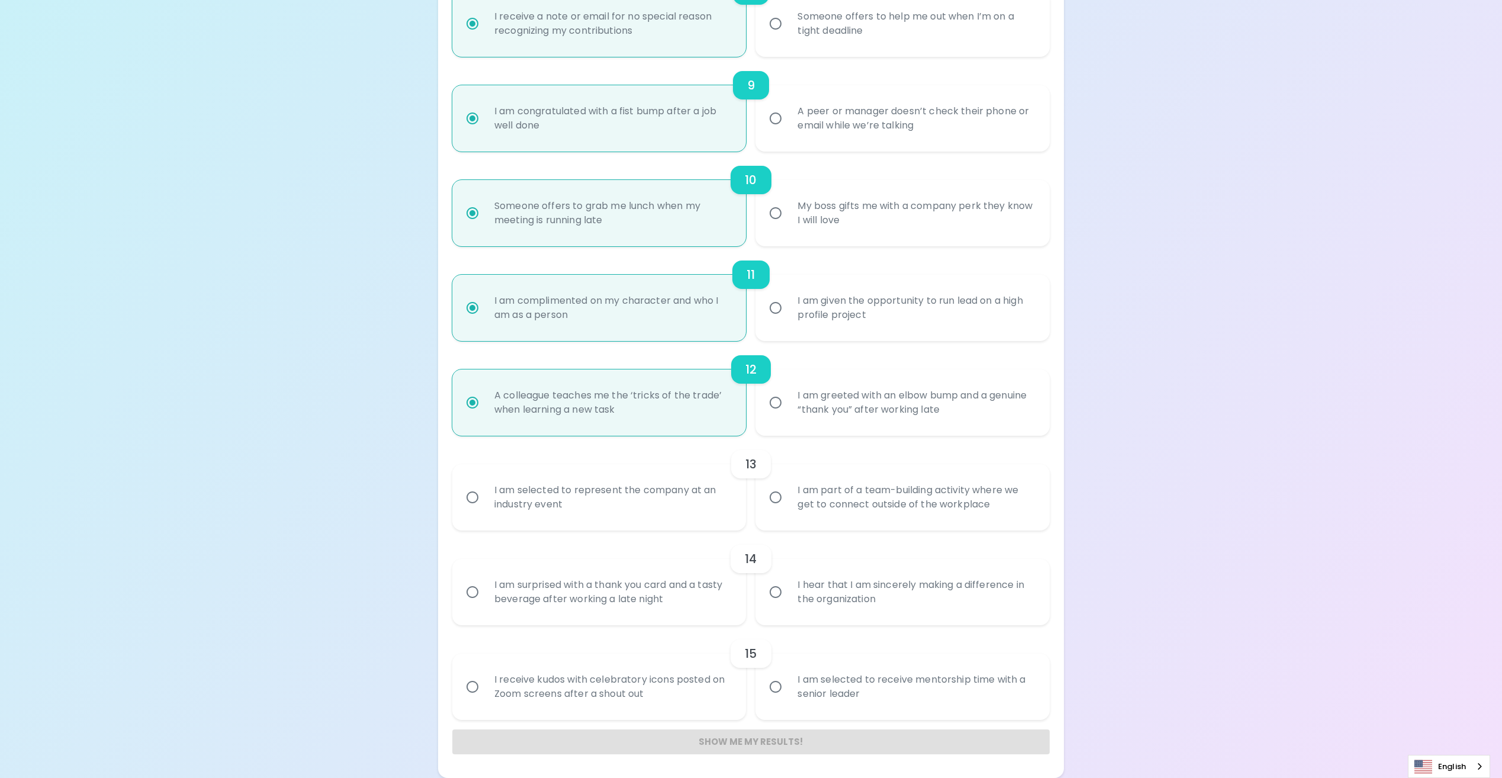
radio input "true"
click at [685, 505] on div "I am selected to represent the company at an industry event" at bounding box center [612, 497] width 255 height 57
click at [485, 505] on input "I am selected to represent the company at an industry event" at bounding box center [472, 497] width 25 height 25
radio input "false"
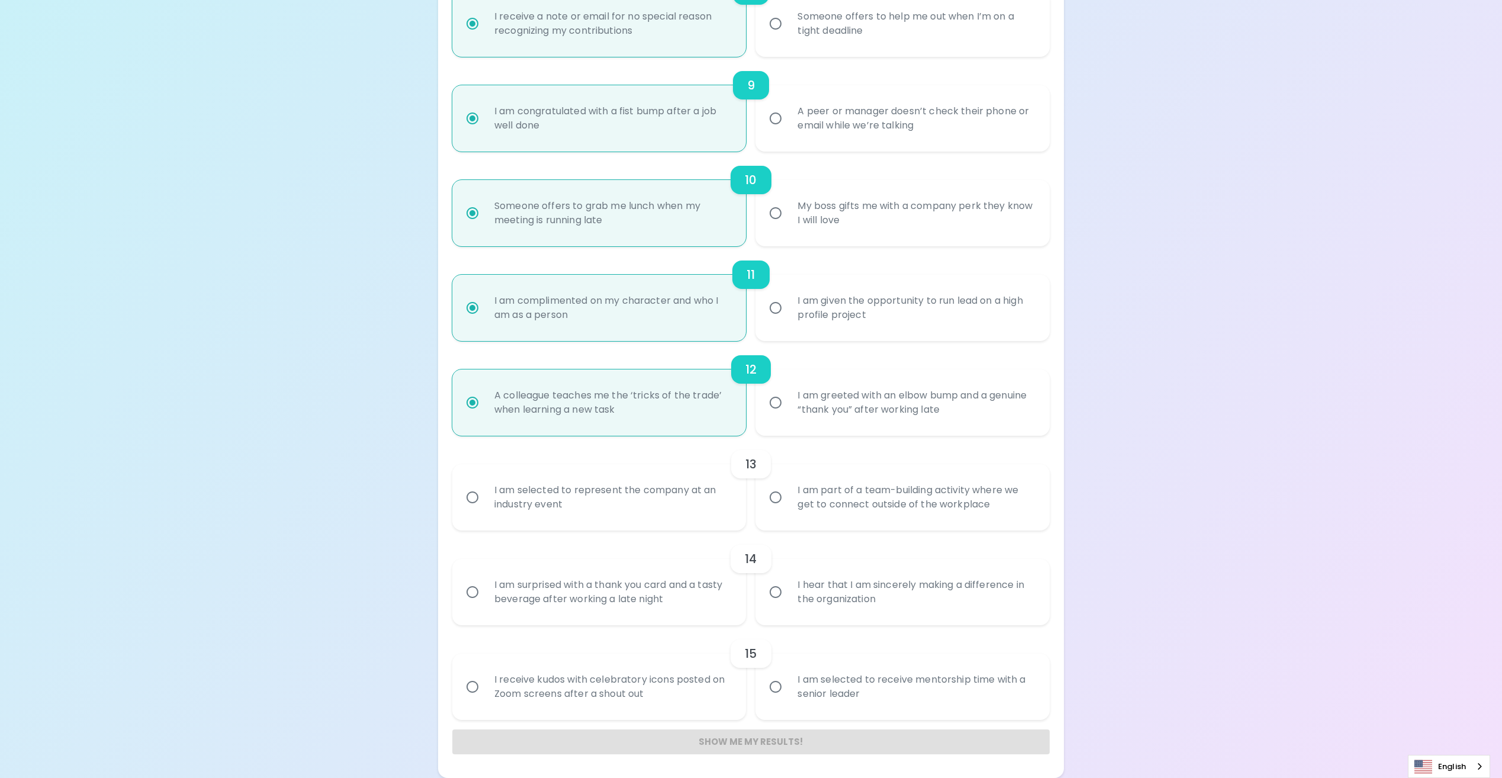
radio input "false"
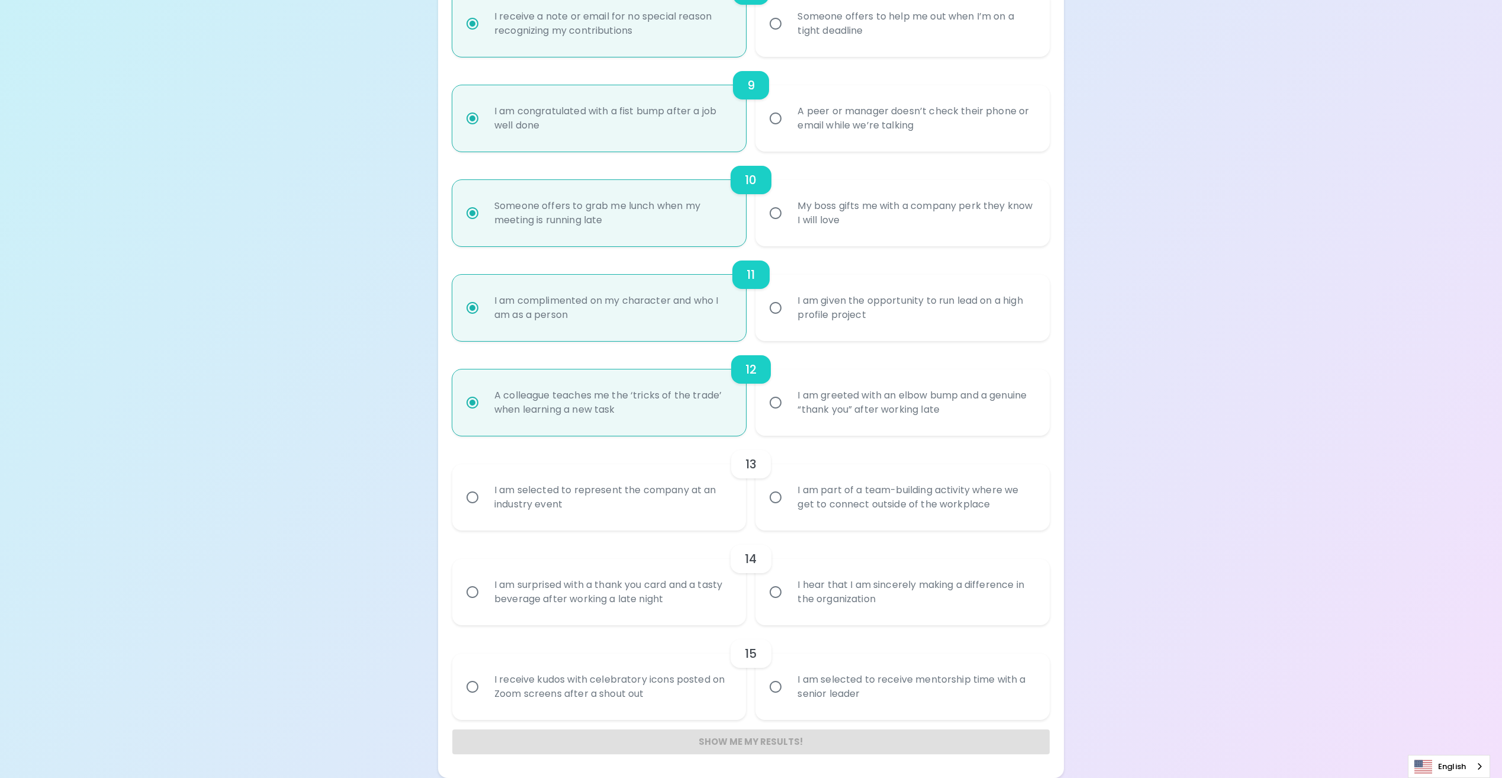
radio input "false"
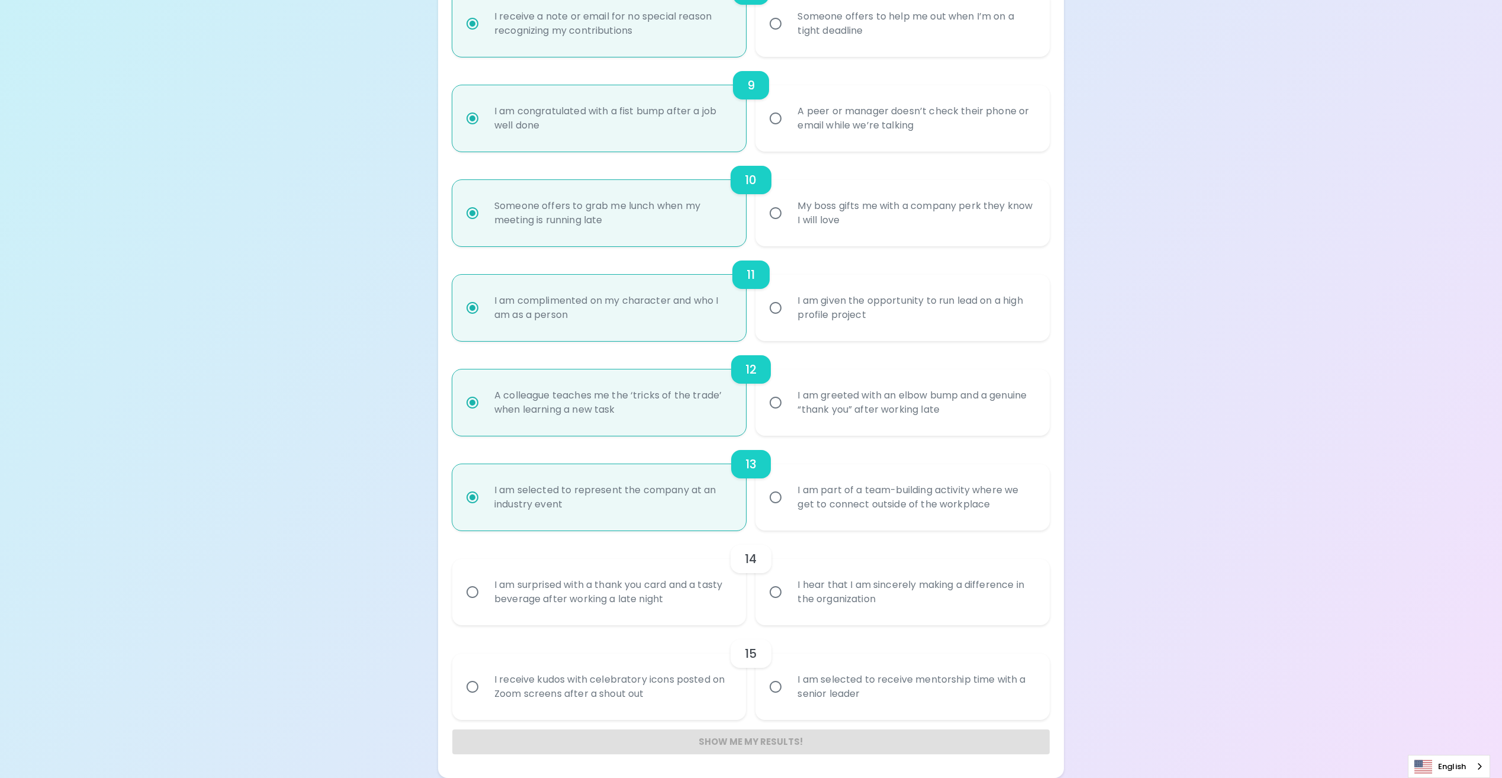
radio input "true"
click at [923, 593] on div "I hear that I am sincerely making a difference in the organization" at bounding box center [915, 592] width 255 height 57
click at [788, 593] on input "I hear that I am sincerely making a difference in the organization" at bounding box center [775, 591] width 25 height 25
radio input "false"
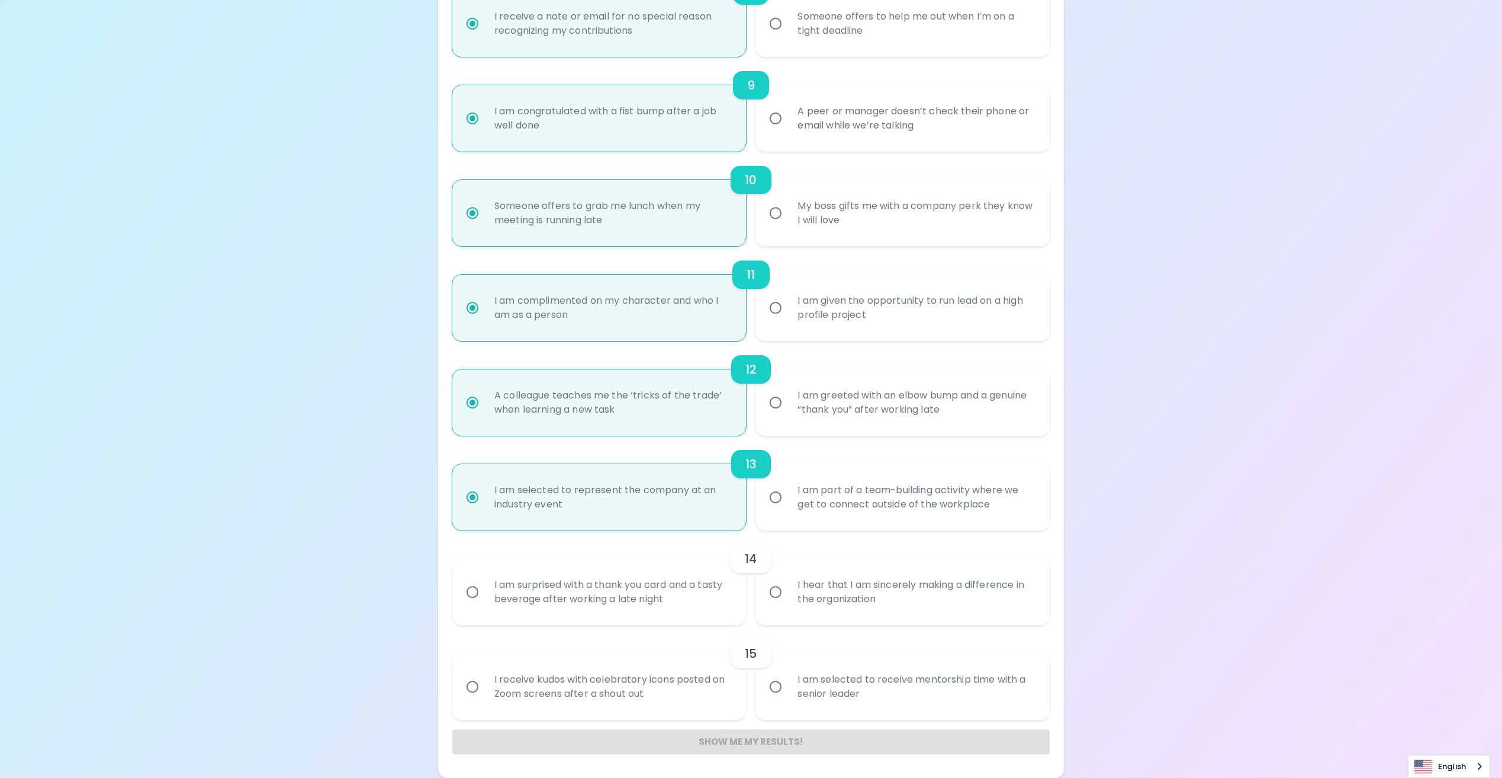
radio input "false"
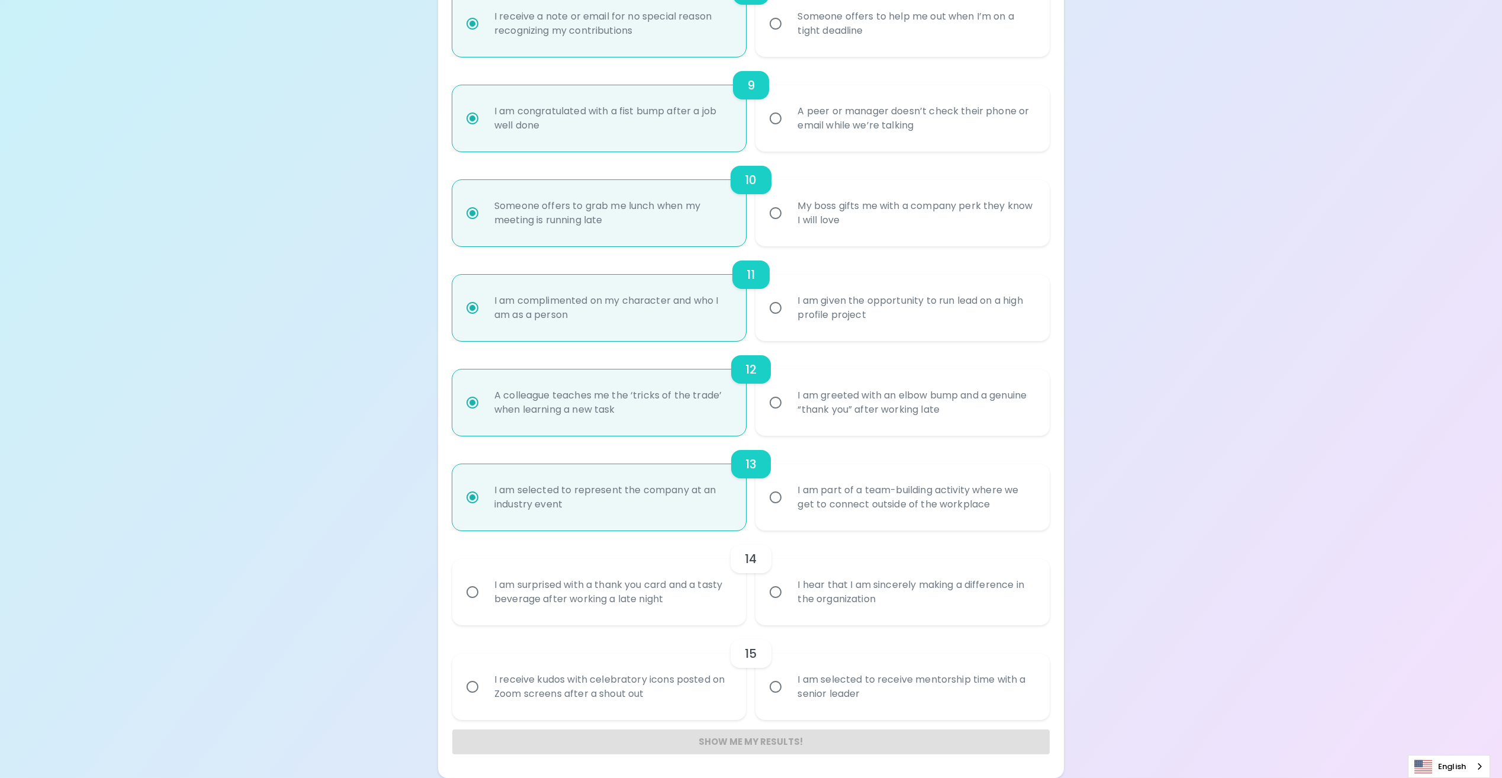
radio input "false"
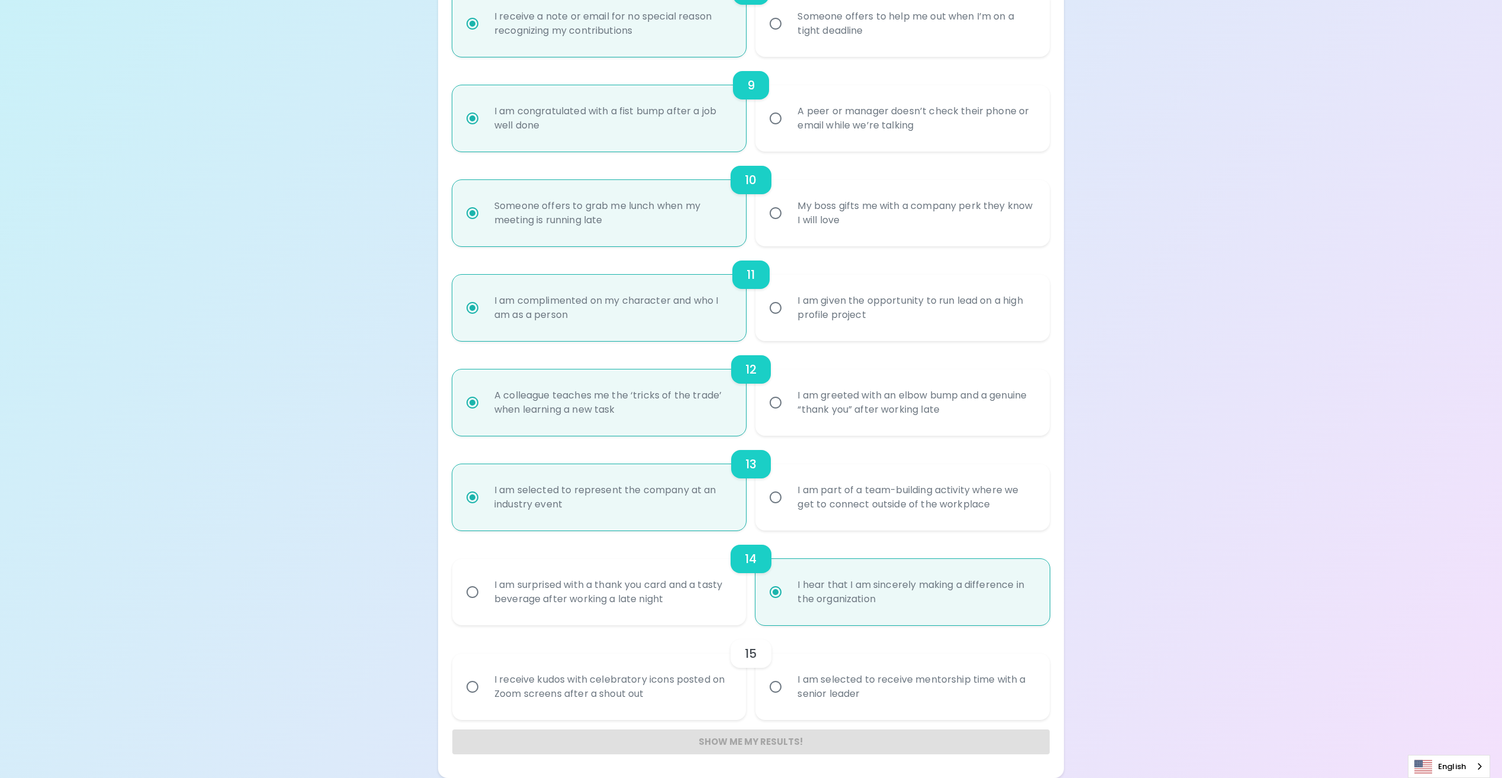
radio input "true"
click at [942, 697] on div "I am selected to receive mentorship time with a senior leader" at bounding box center [915, 686] width 255 height 57
click at [788, 697] on input "I am selected to receive mentorship time with a senior leader" at bounding box center [775, 686] width 25 height 25
radio input "false"
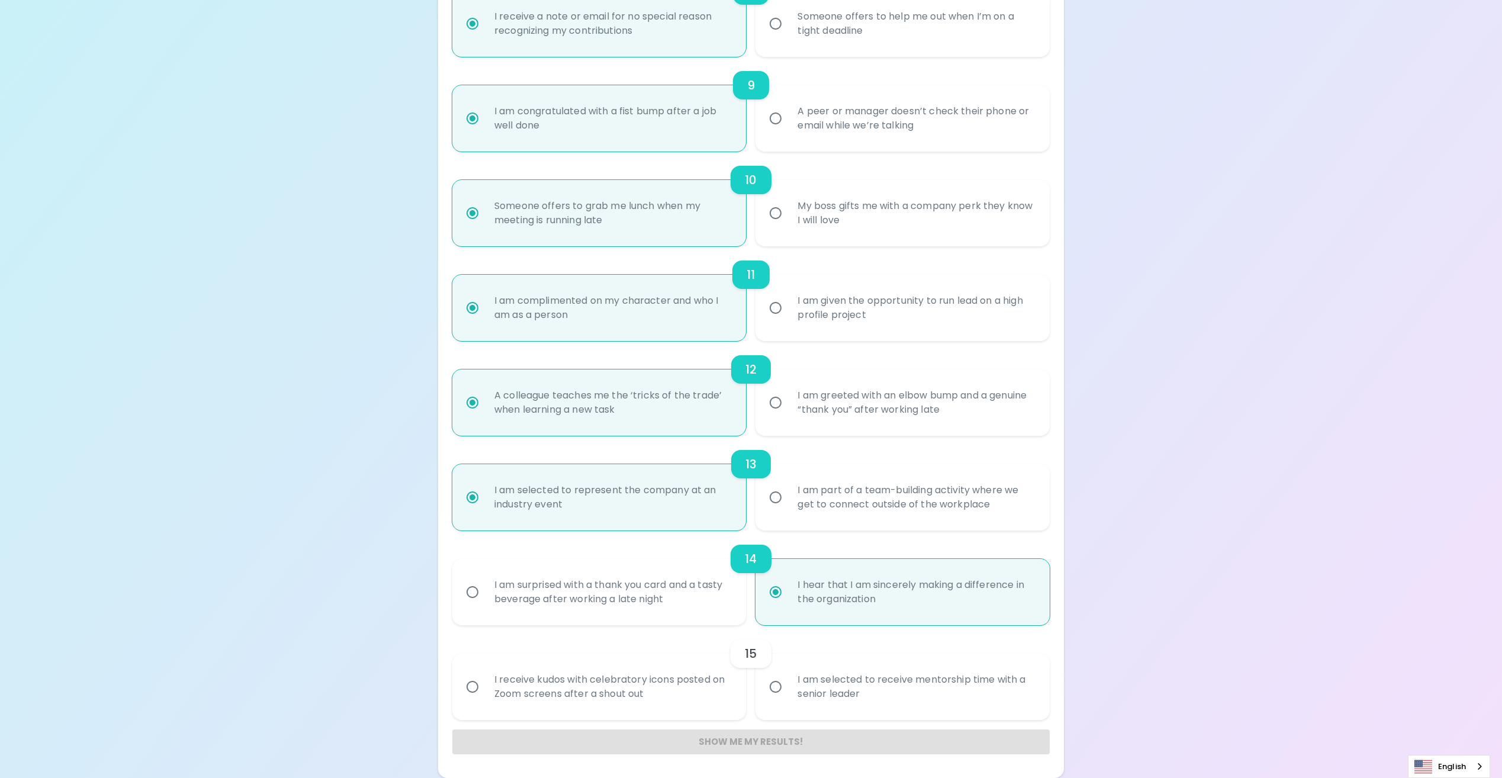
radio input "false"
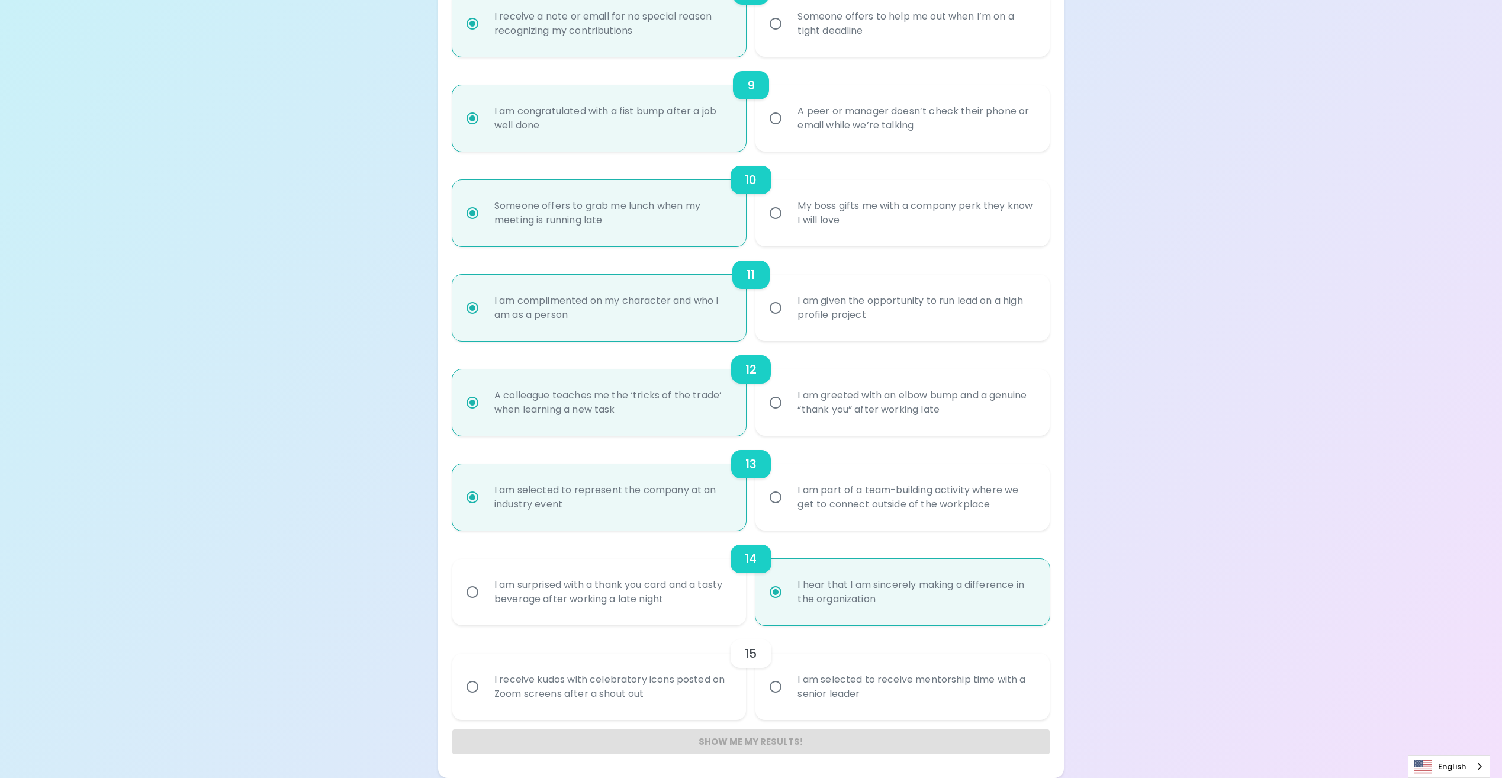
radio input "false"
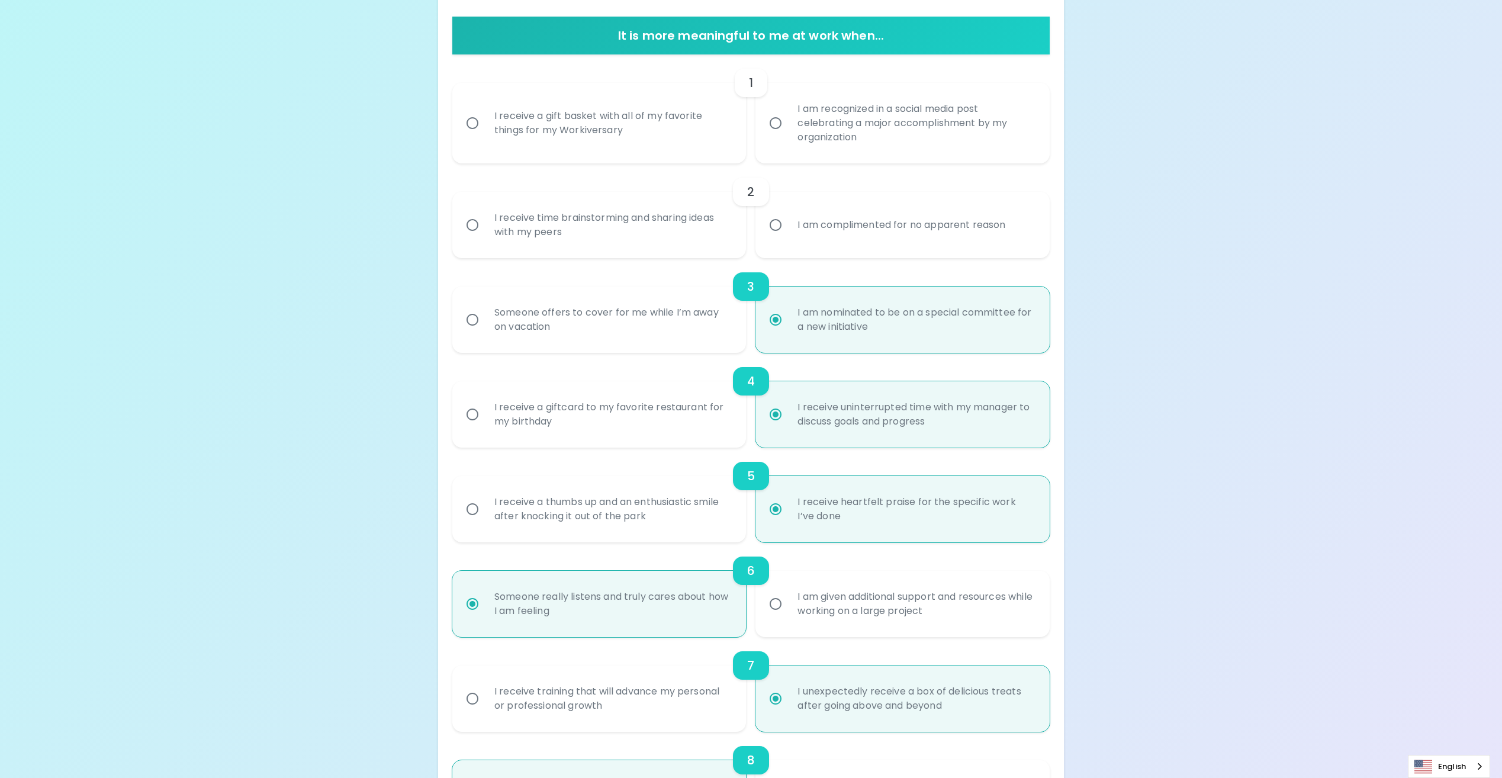
scroll to position [0, 0]
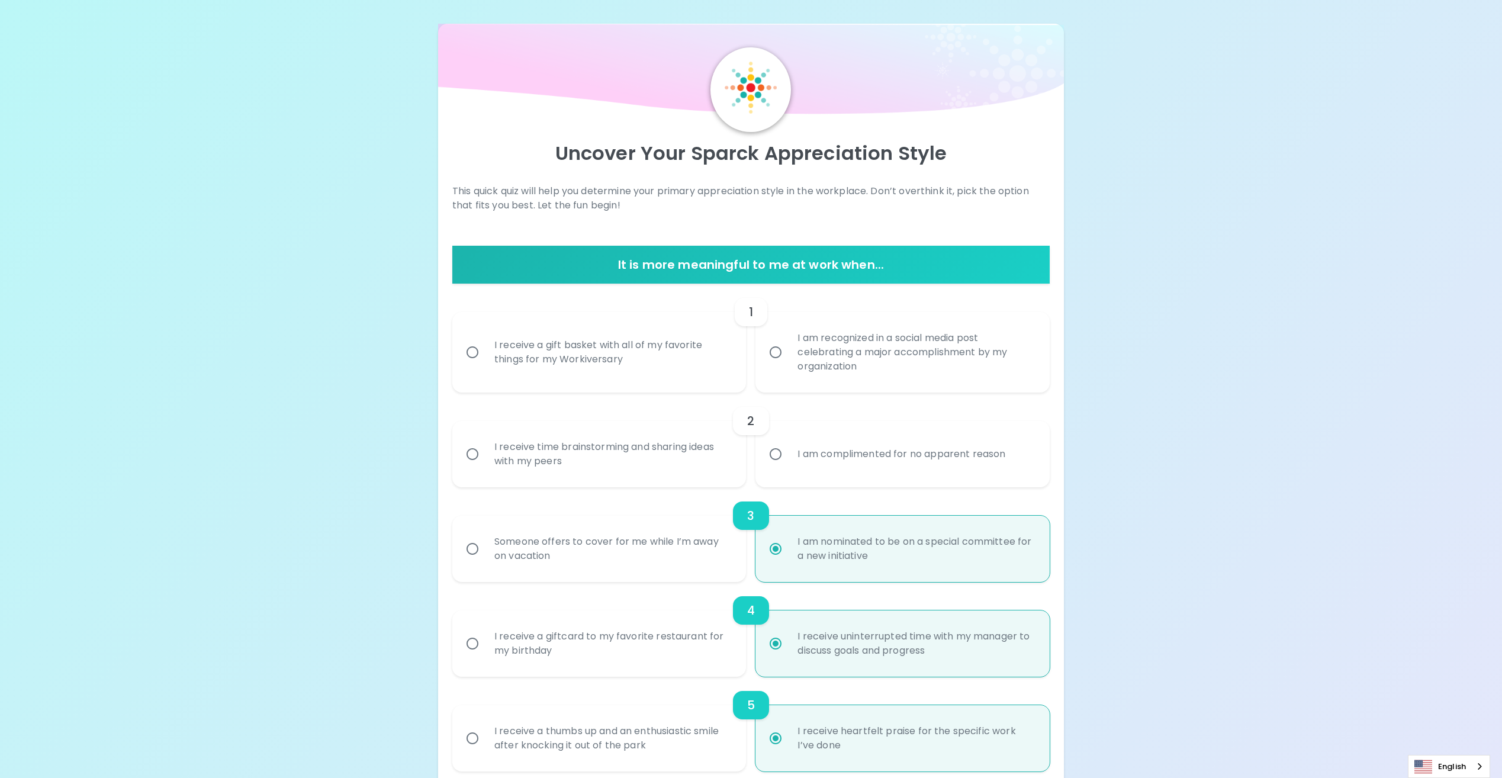
radio input "true"
click at [648, 468] on div "I receive time brainstorming and sharing ideas with my peers" at bounding box center [612, 454] width 255 height 57
click at [485, 466] on input "I receive time brainstorming and sharing ideas with my peers" at bounding box center [472, 454] width 25 height 25
radio input "false"
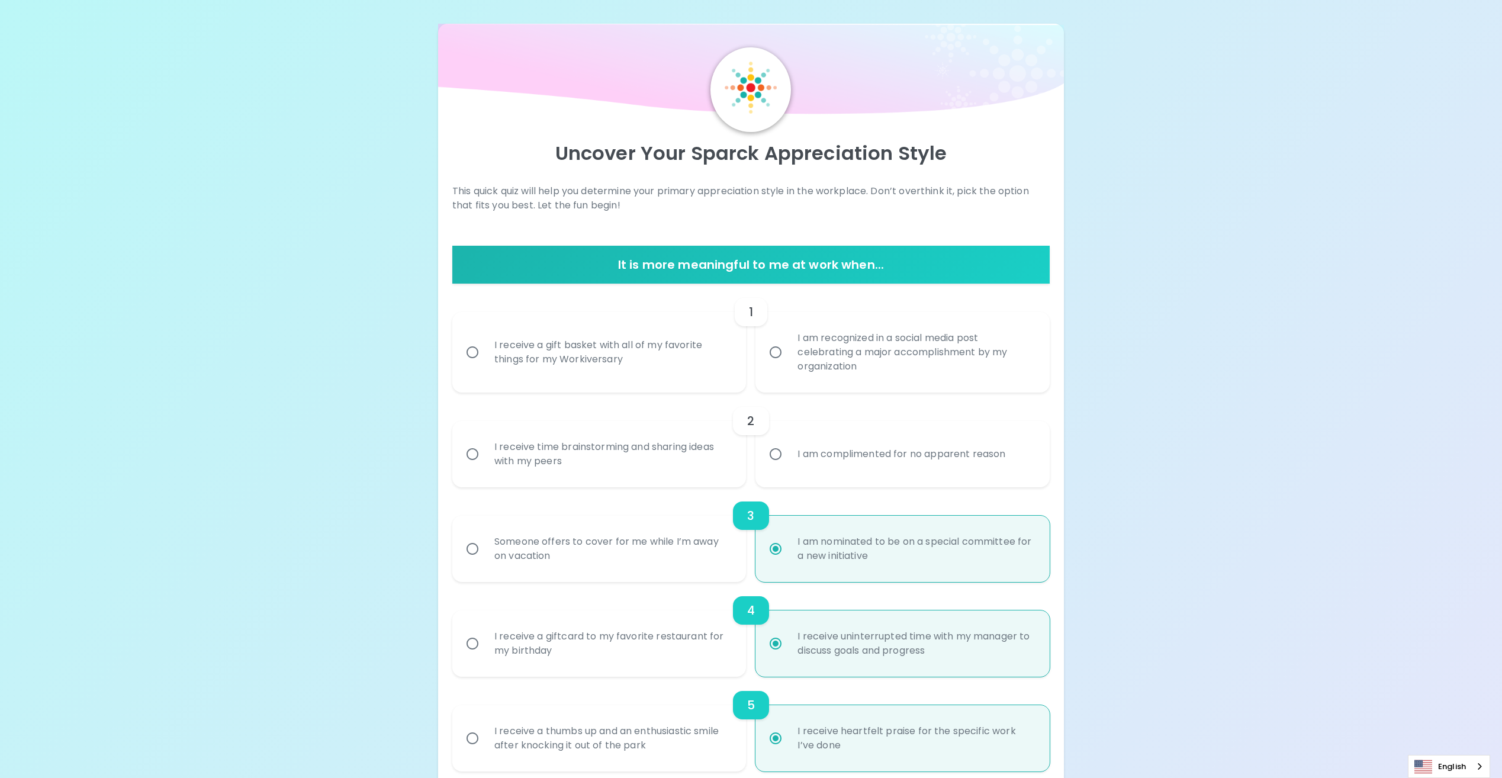
radio input "false"
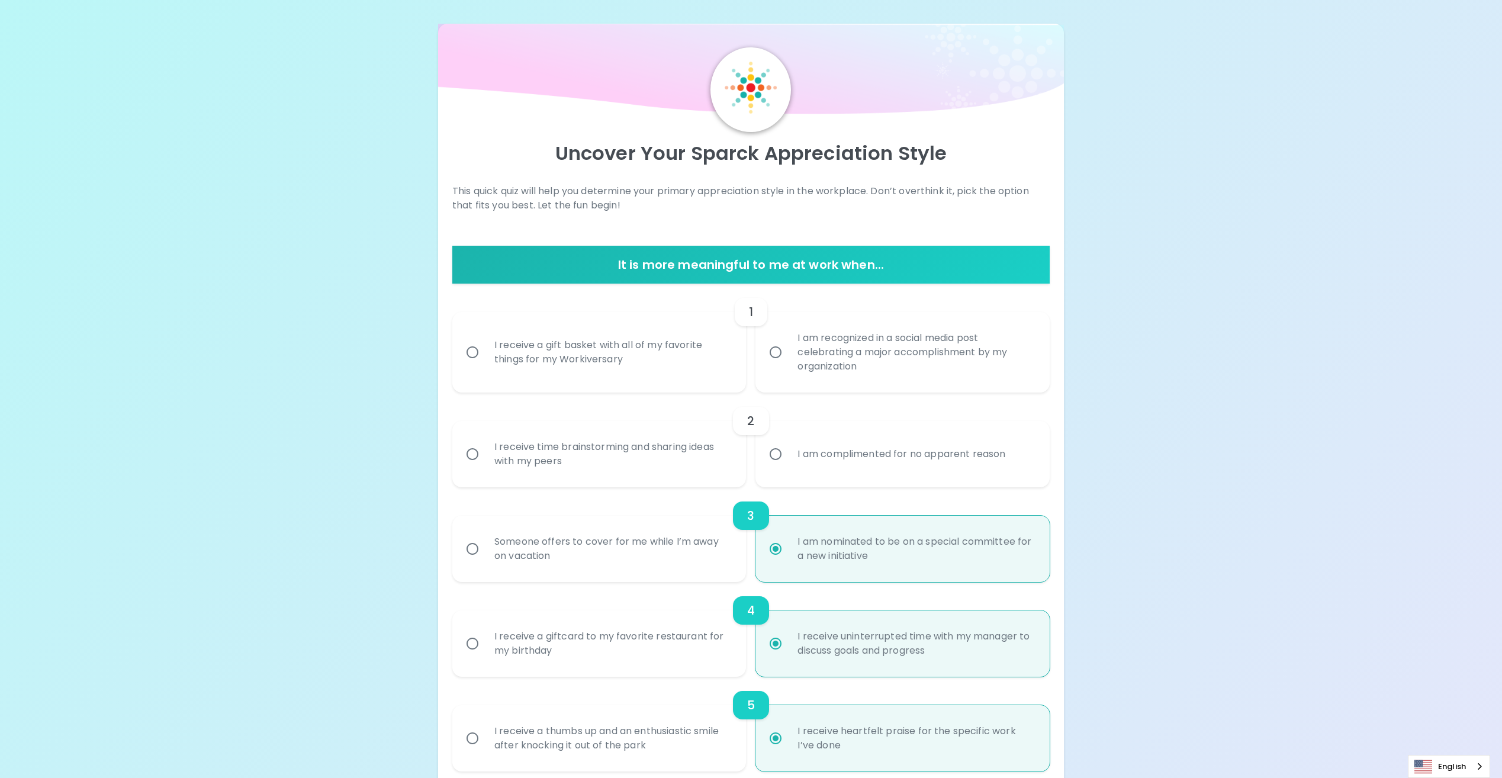
radio input "false"
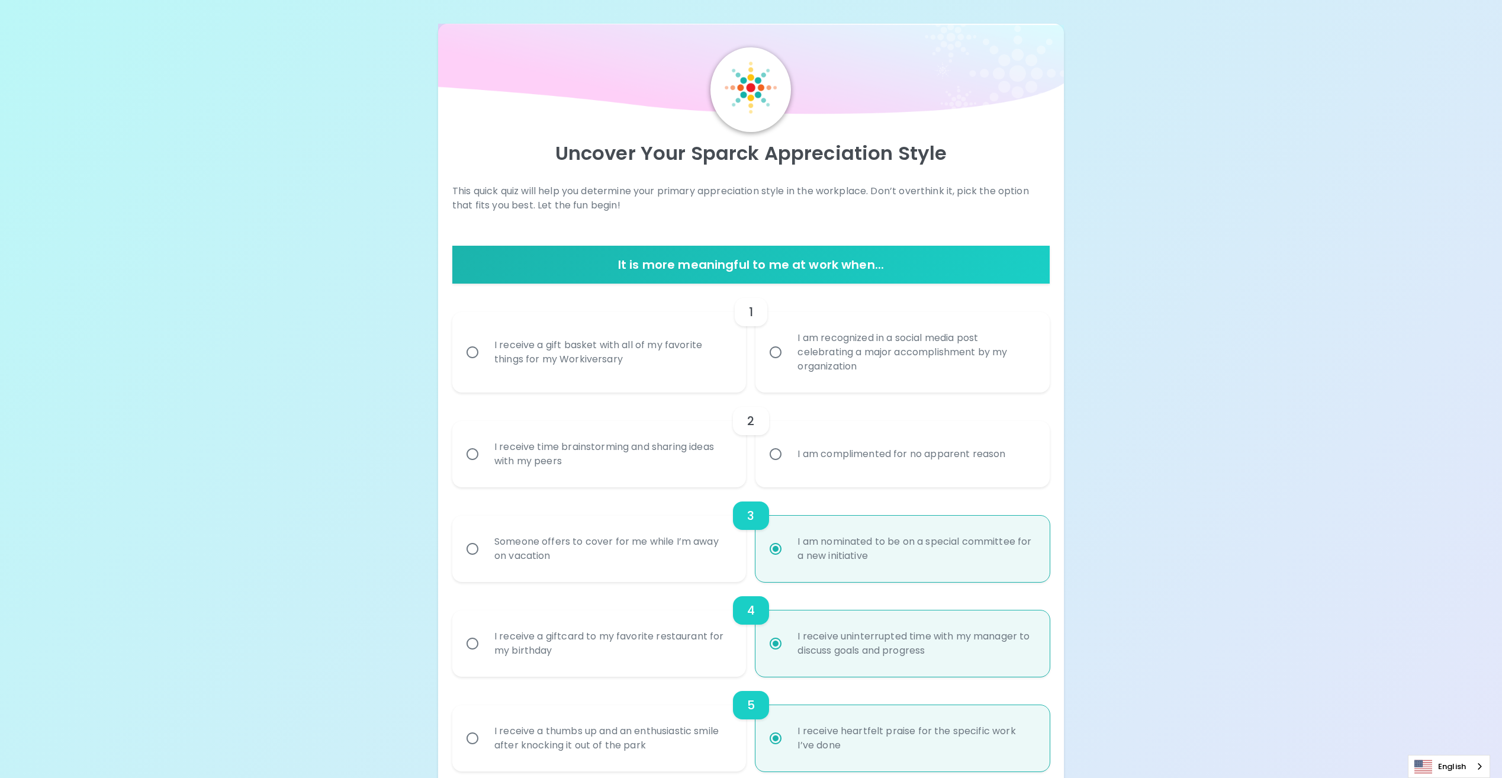
radio input "false"
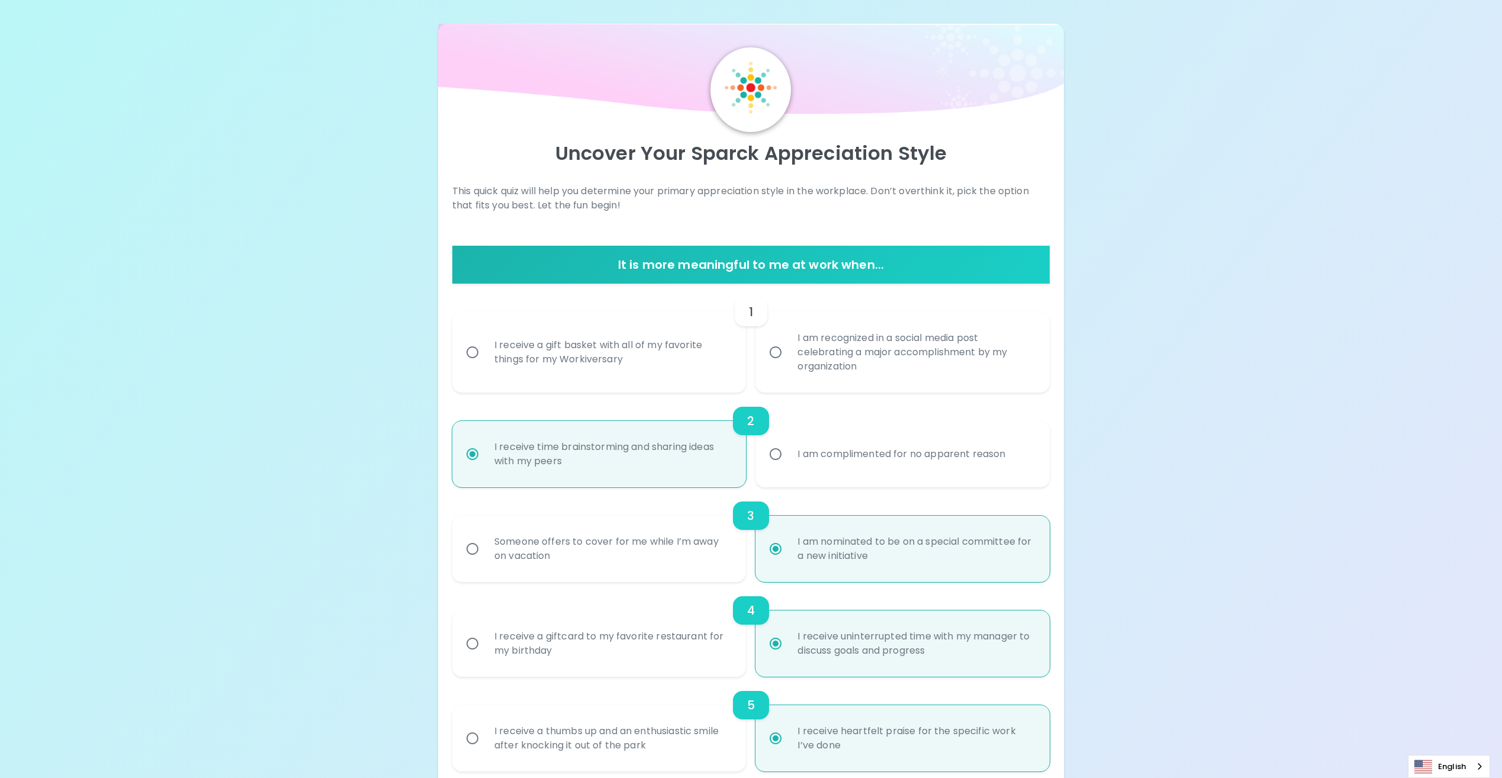
radio input "true"
click at [896, 366] on div "I am recognized in a social media post celebrating a major accomplishment by my…" at bounding box center [915, 352] width 255 height 71
click at [788, 365] on input "I am recognized in a social media post celebrating a major accomplishment by my…" at bounding box center [775, 352] width 25 height 25
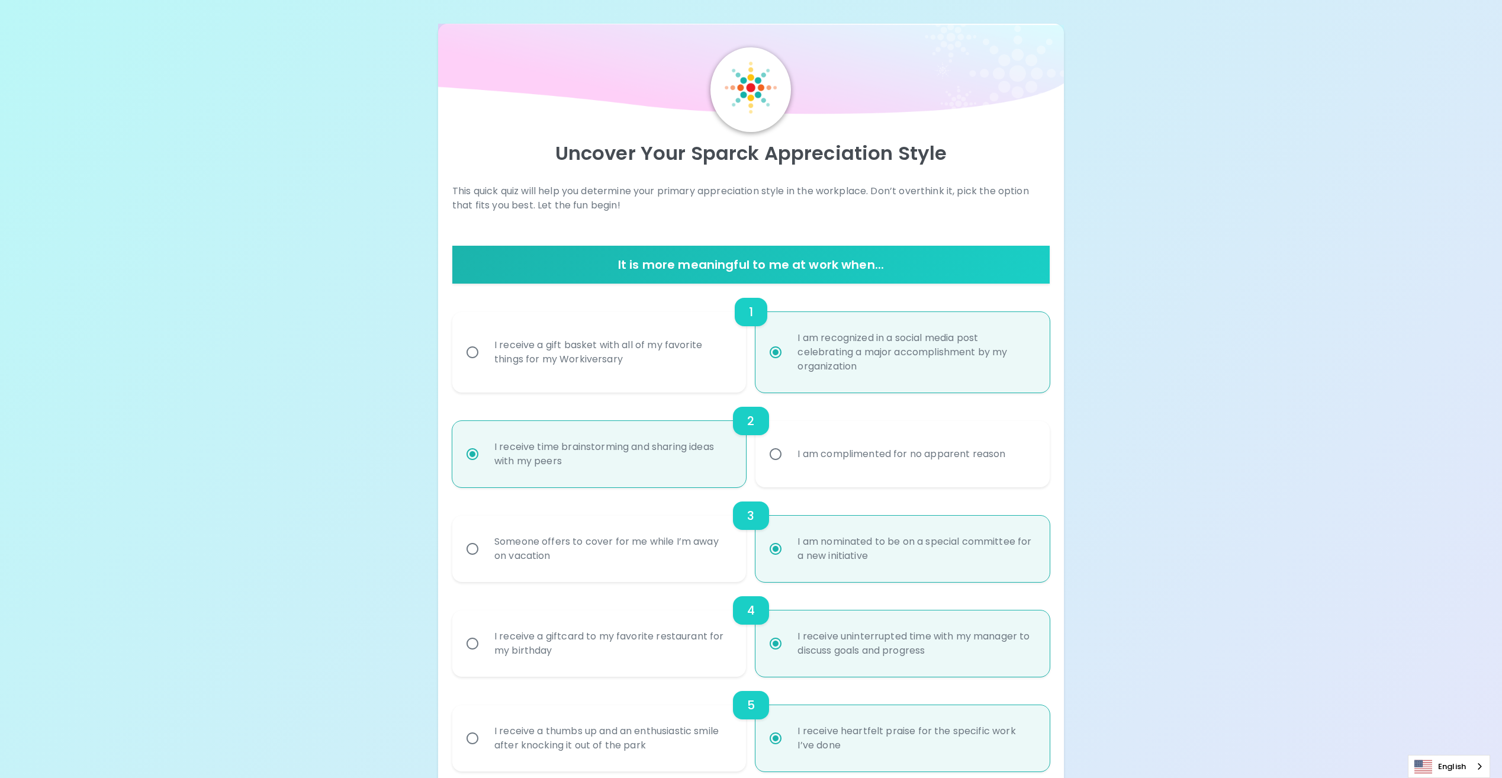
radio input "false"
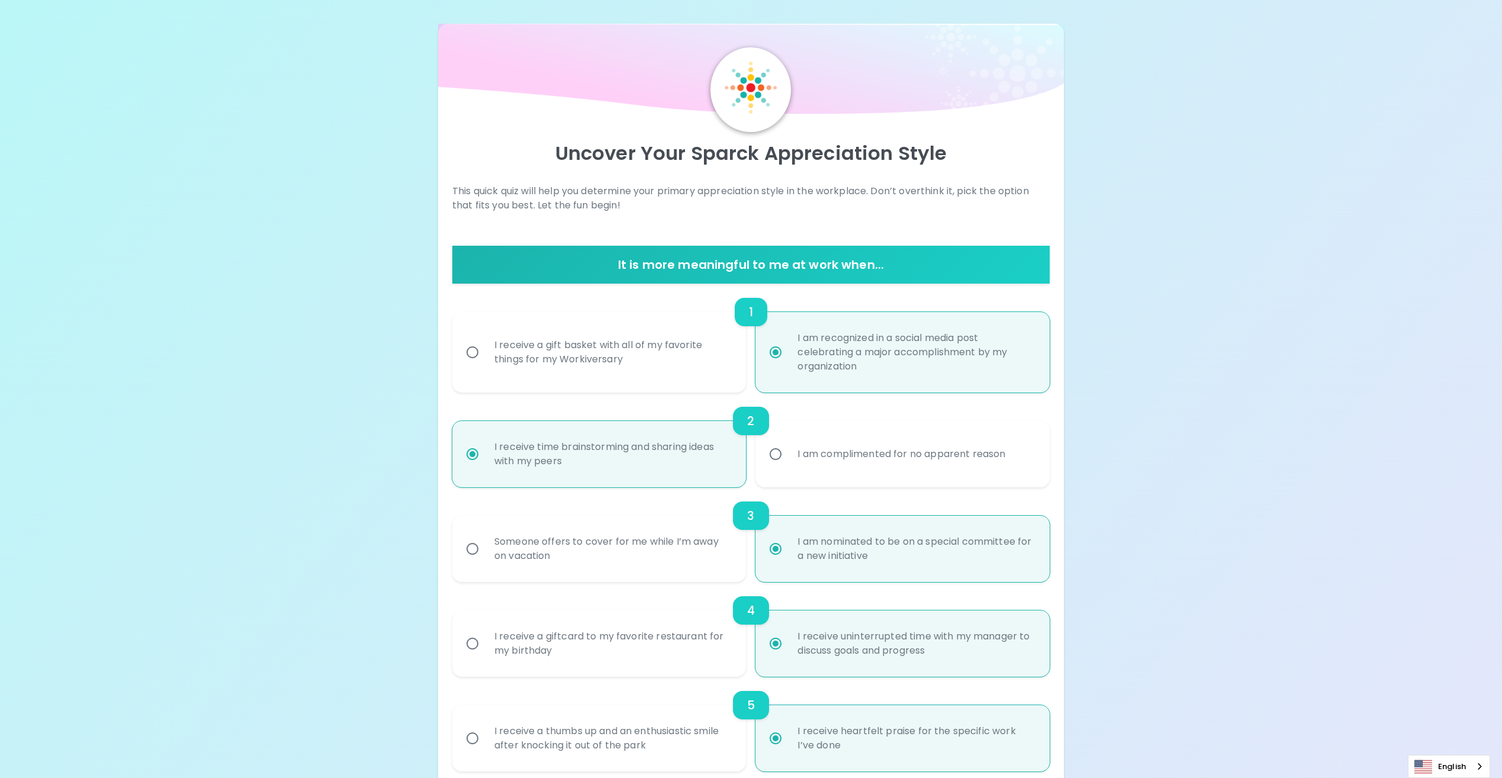
radio input "false"
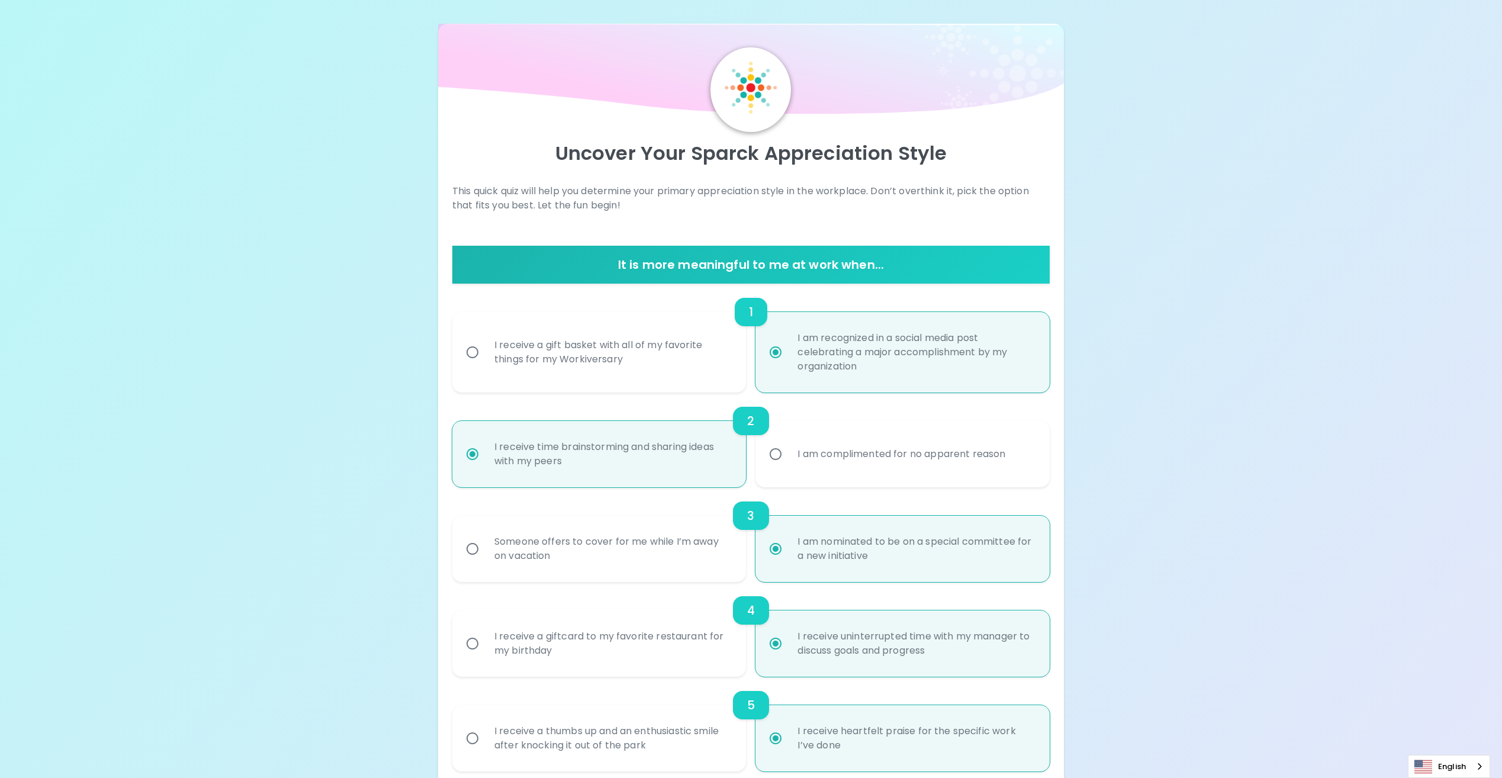
radio input "false"
radio input "true"
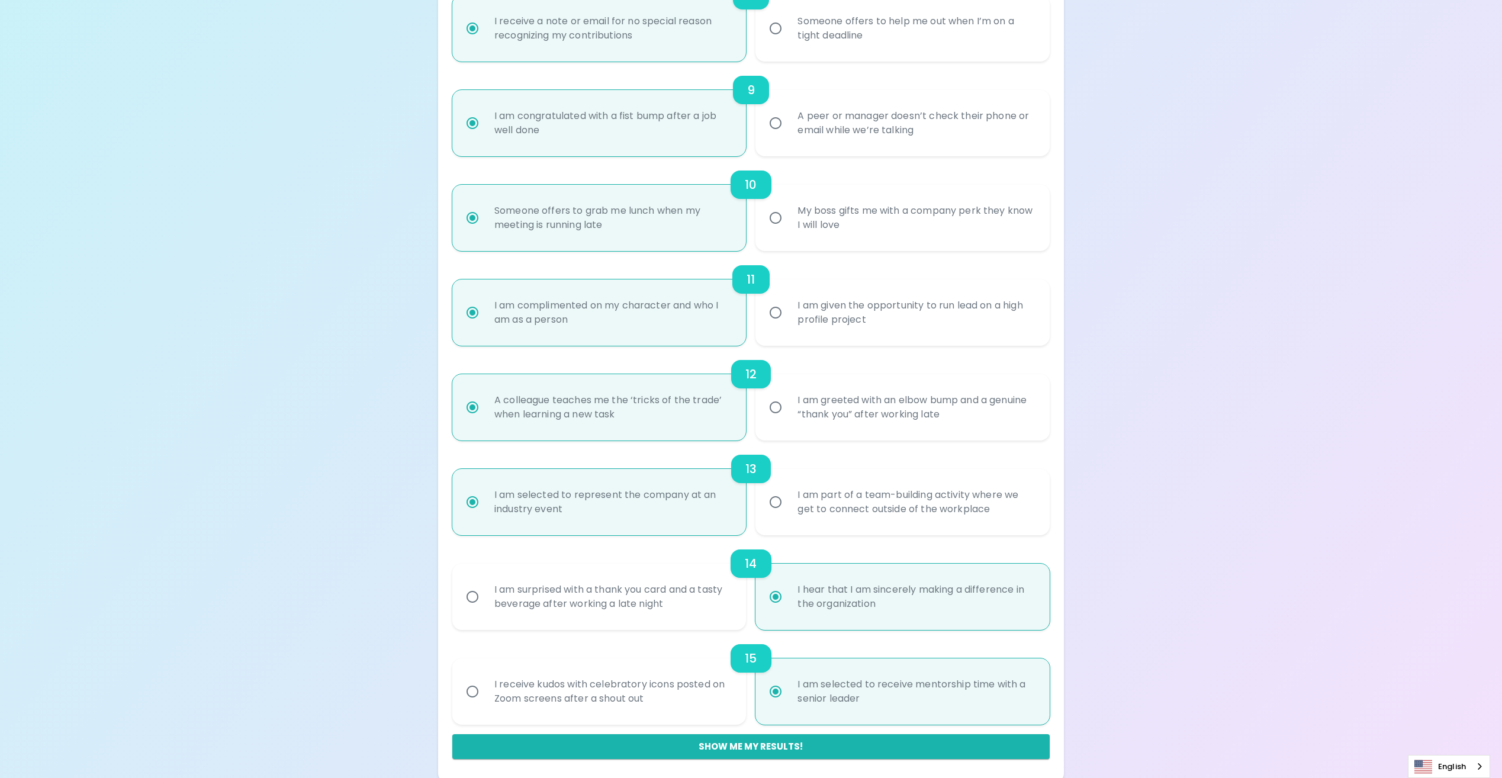
scroll to position [999, 0]
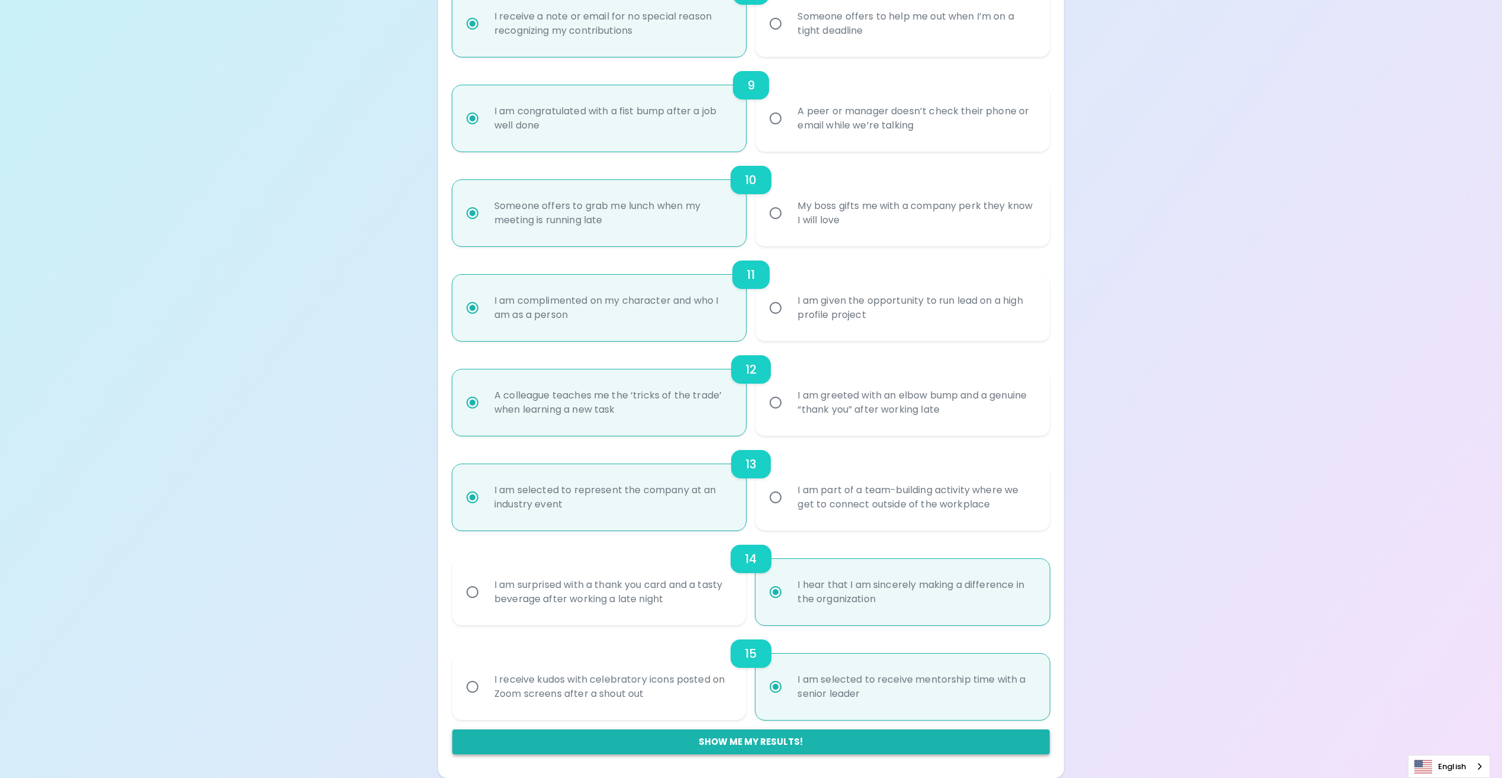
radio input "true"
click at [741, 738] on button "Show me my results!" at bounding box center [750, 741] width 597 height 25
radio input "false"
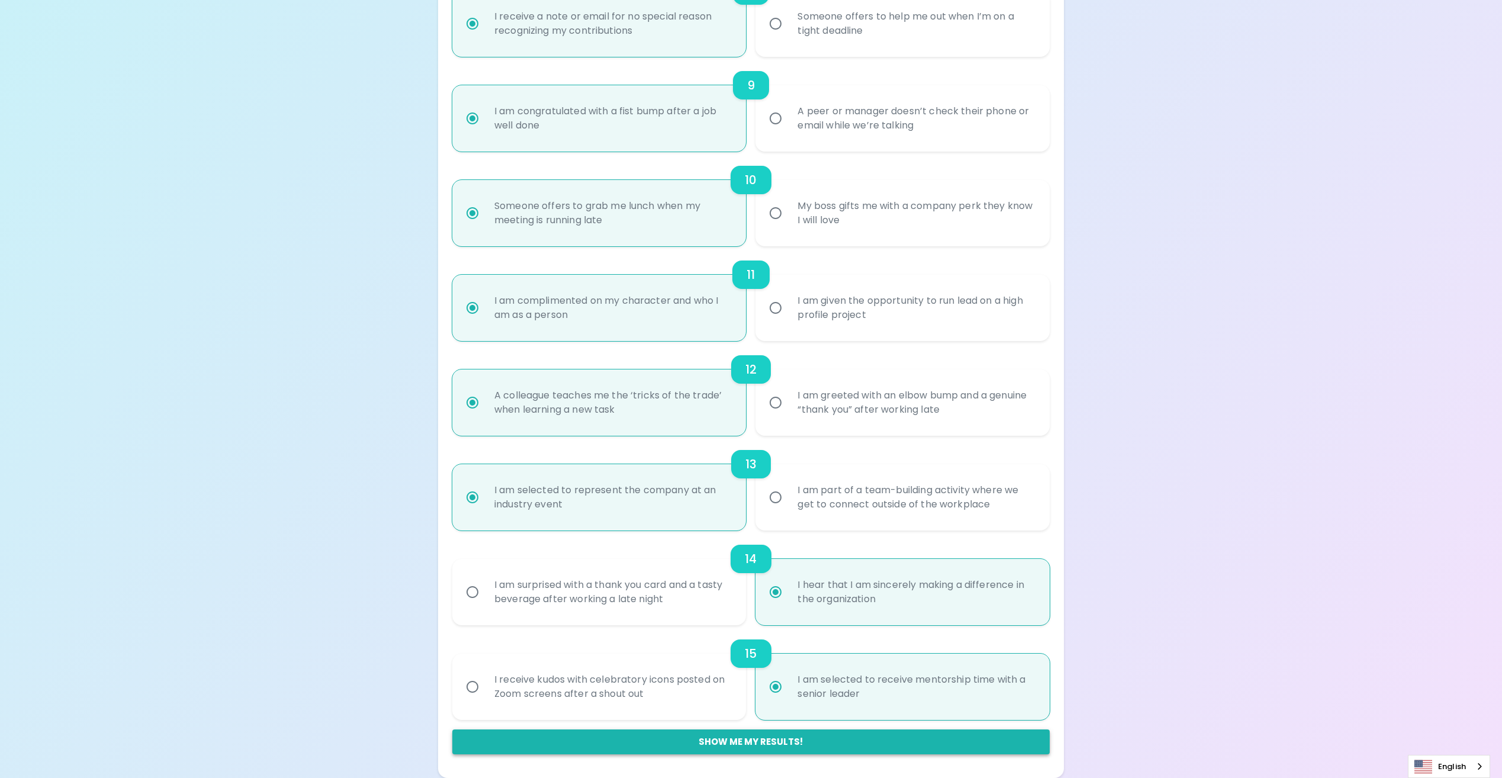
radio input "false"
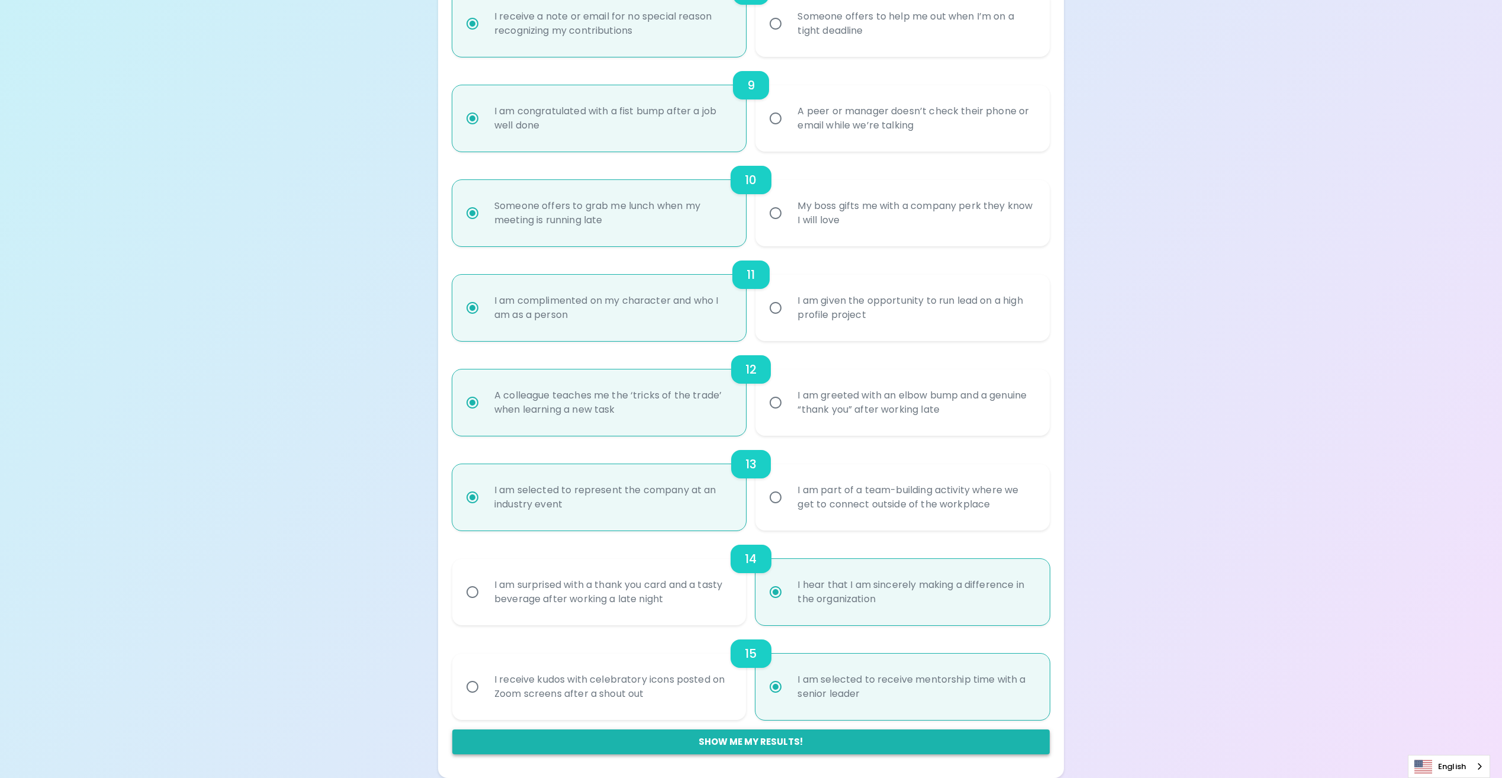
radio input "false"
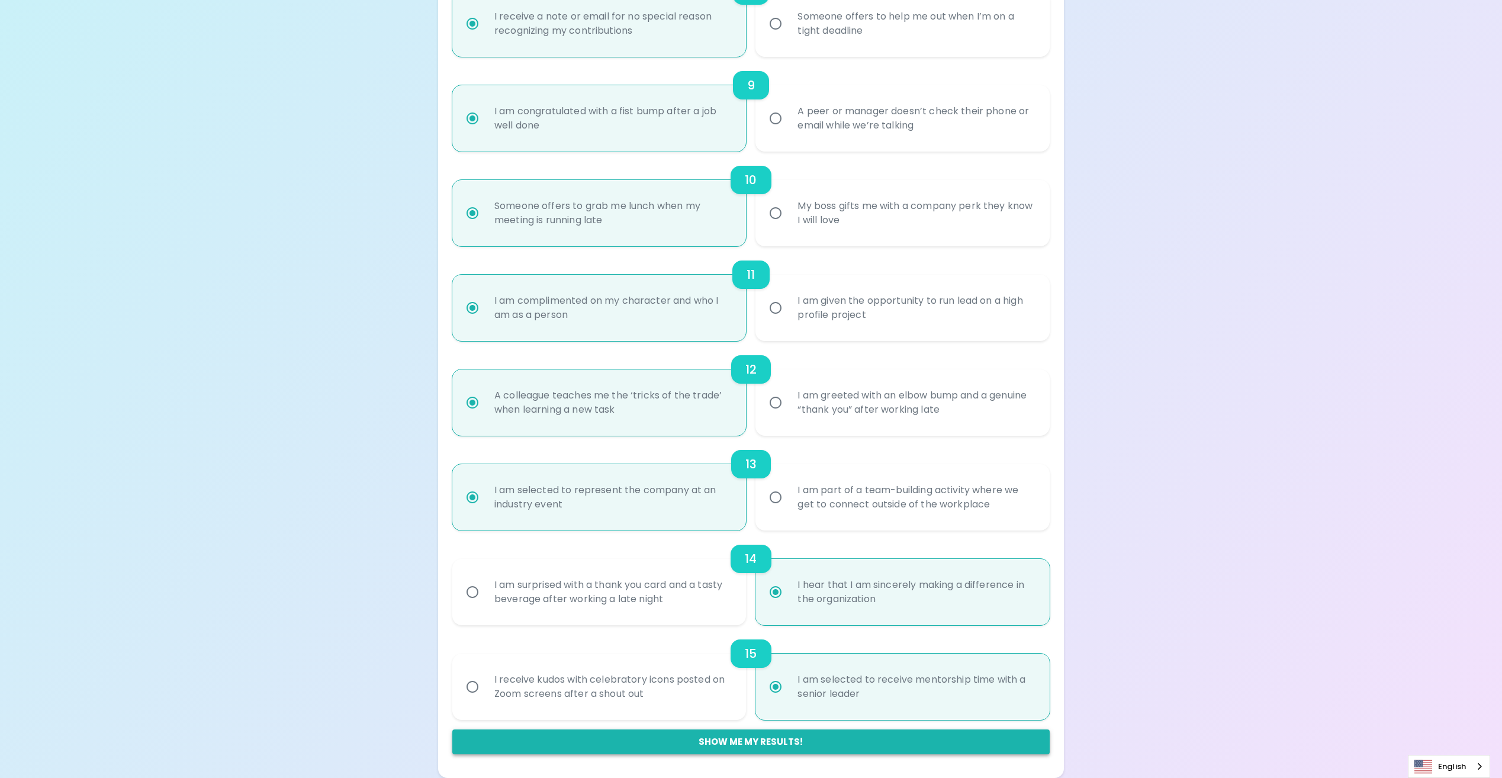
radio input "true"
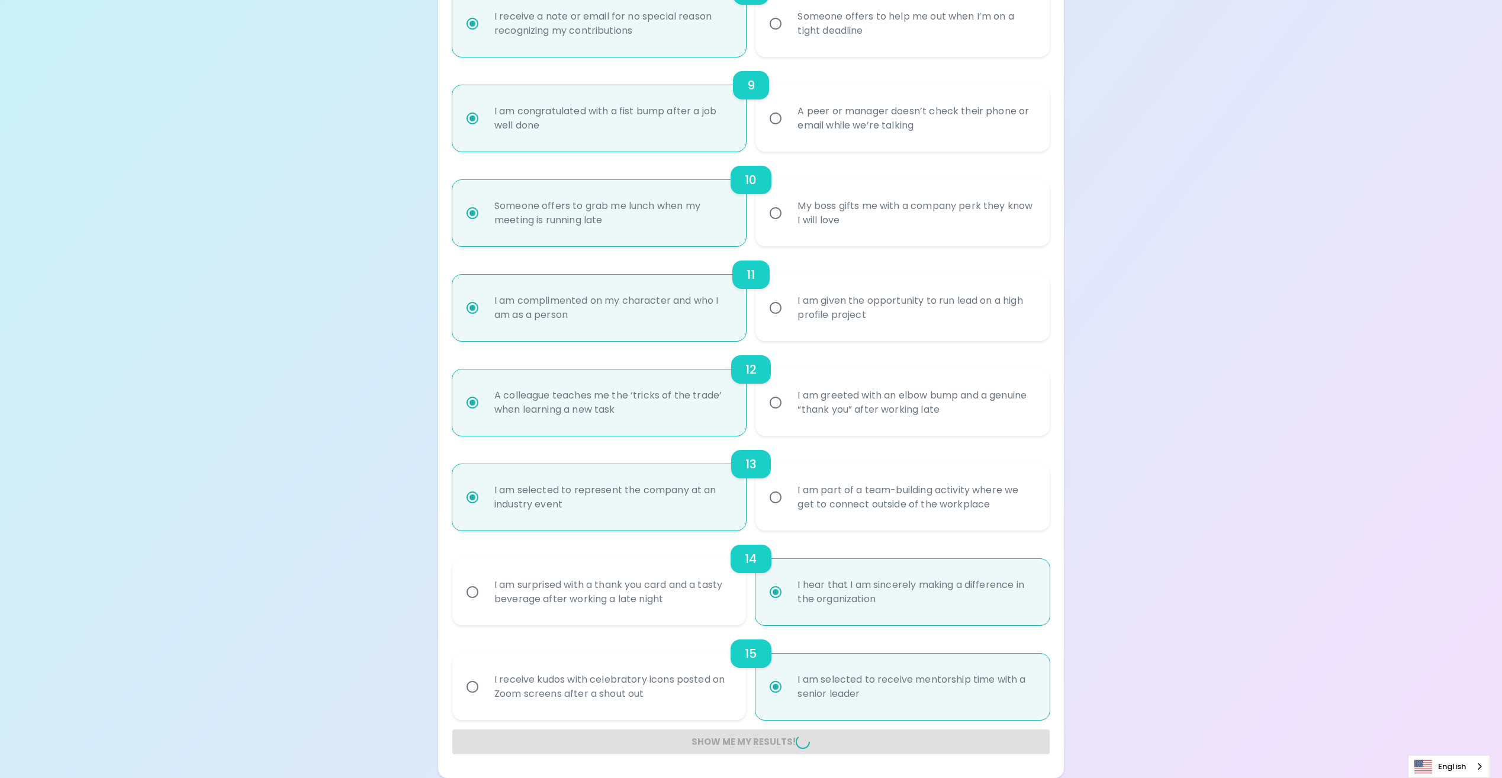
radio input "false"
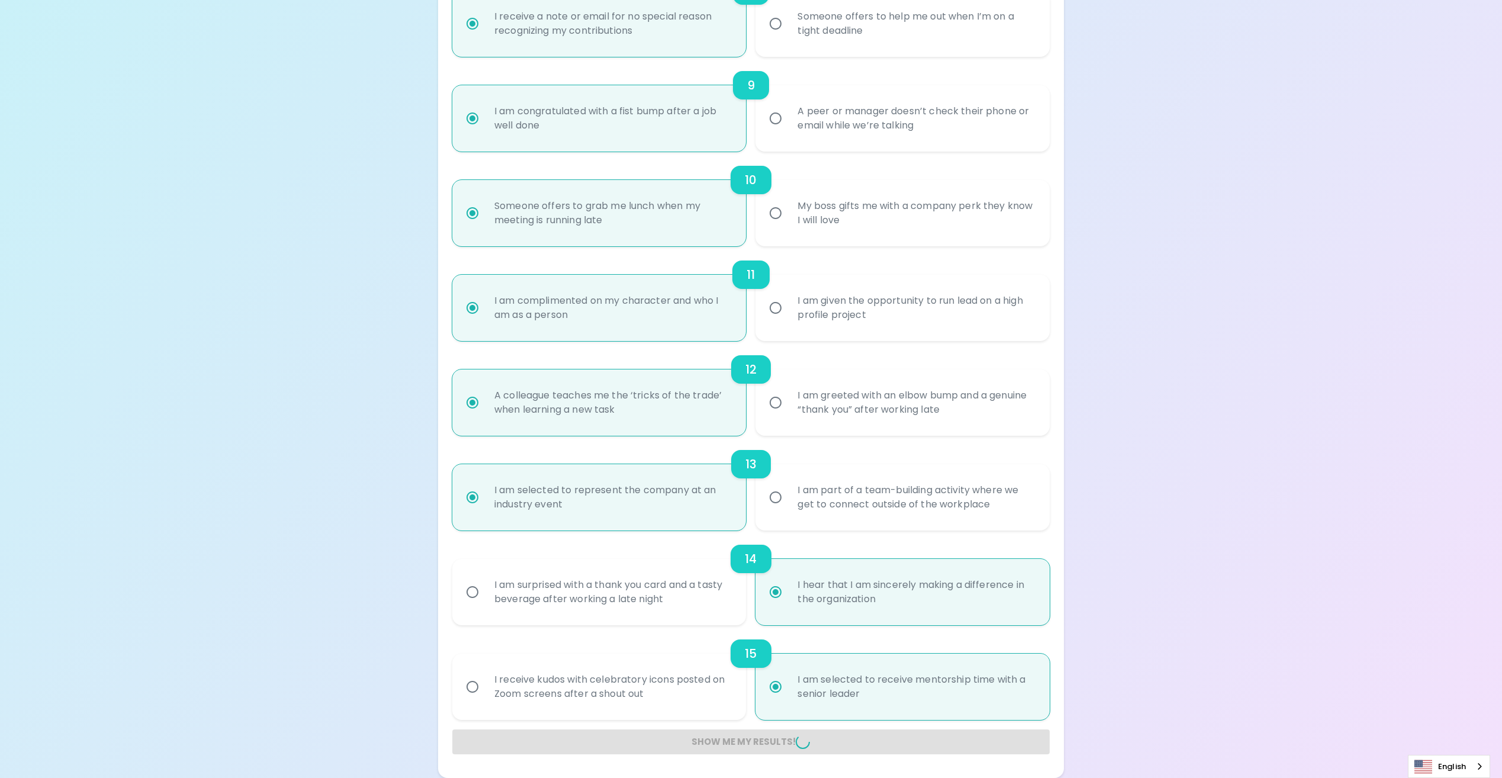
radio input "false"
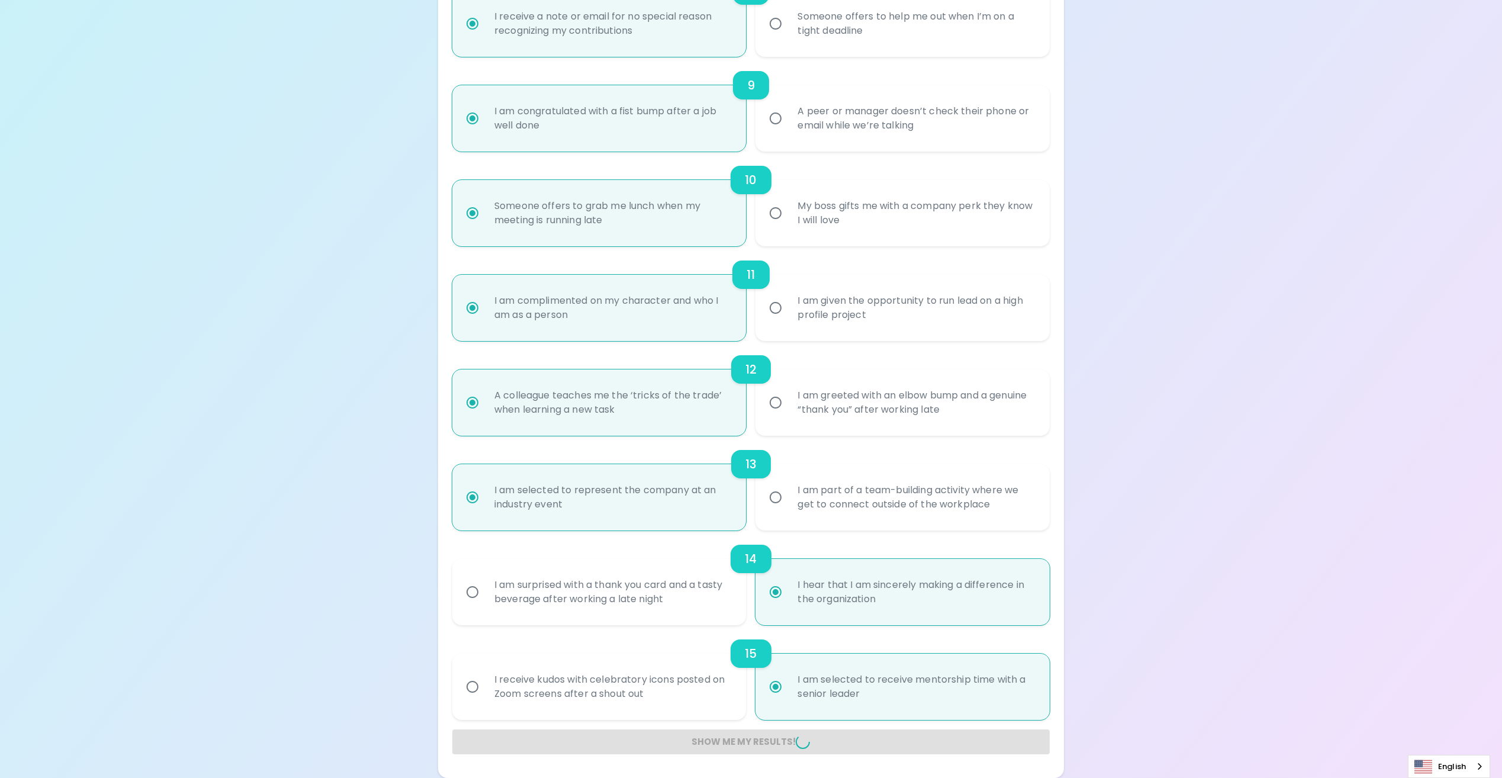
radio input "false"
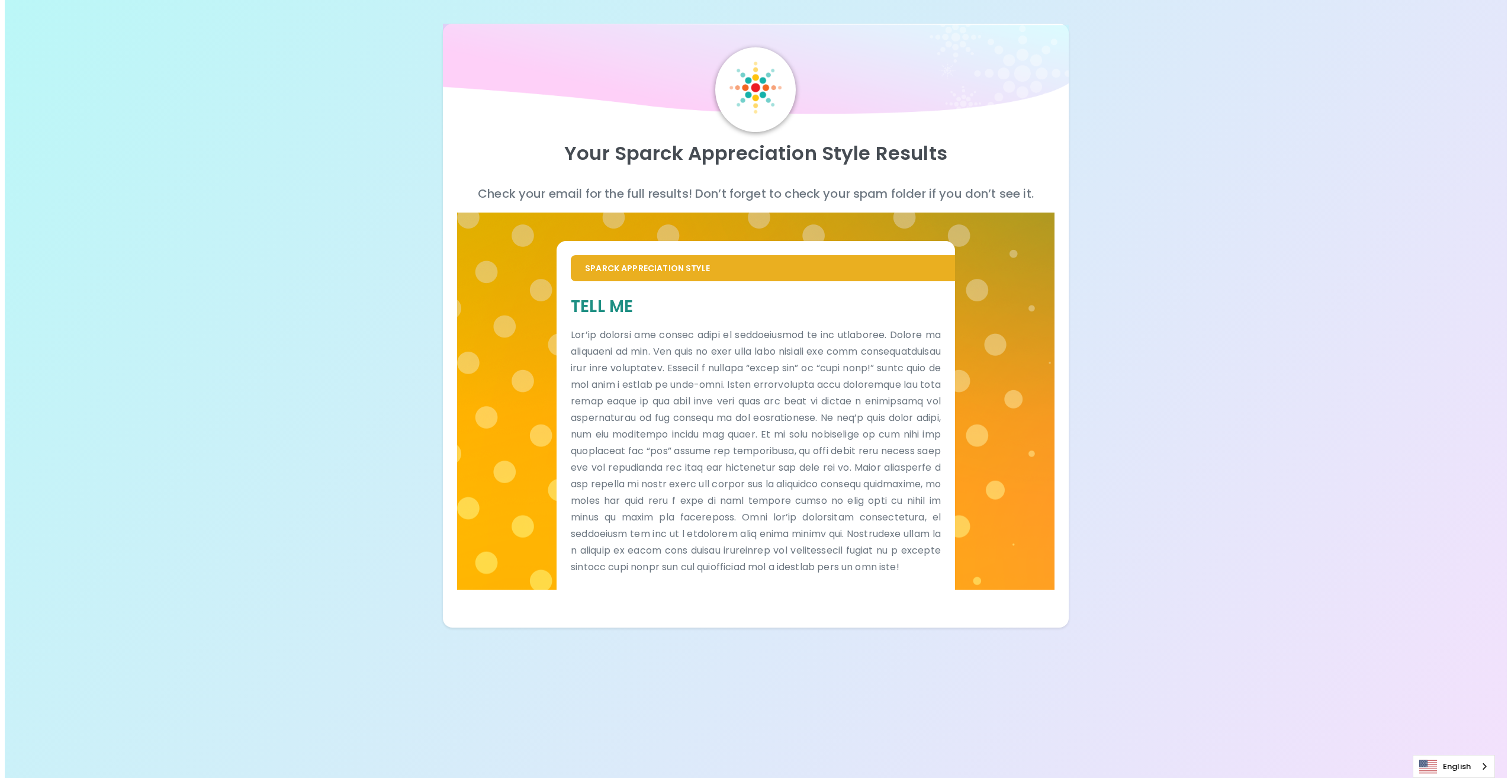
scroll to position [0, 0]
